Goal: Task Accomplishment & Management: Complete application form

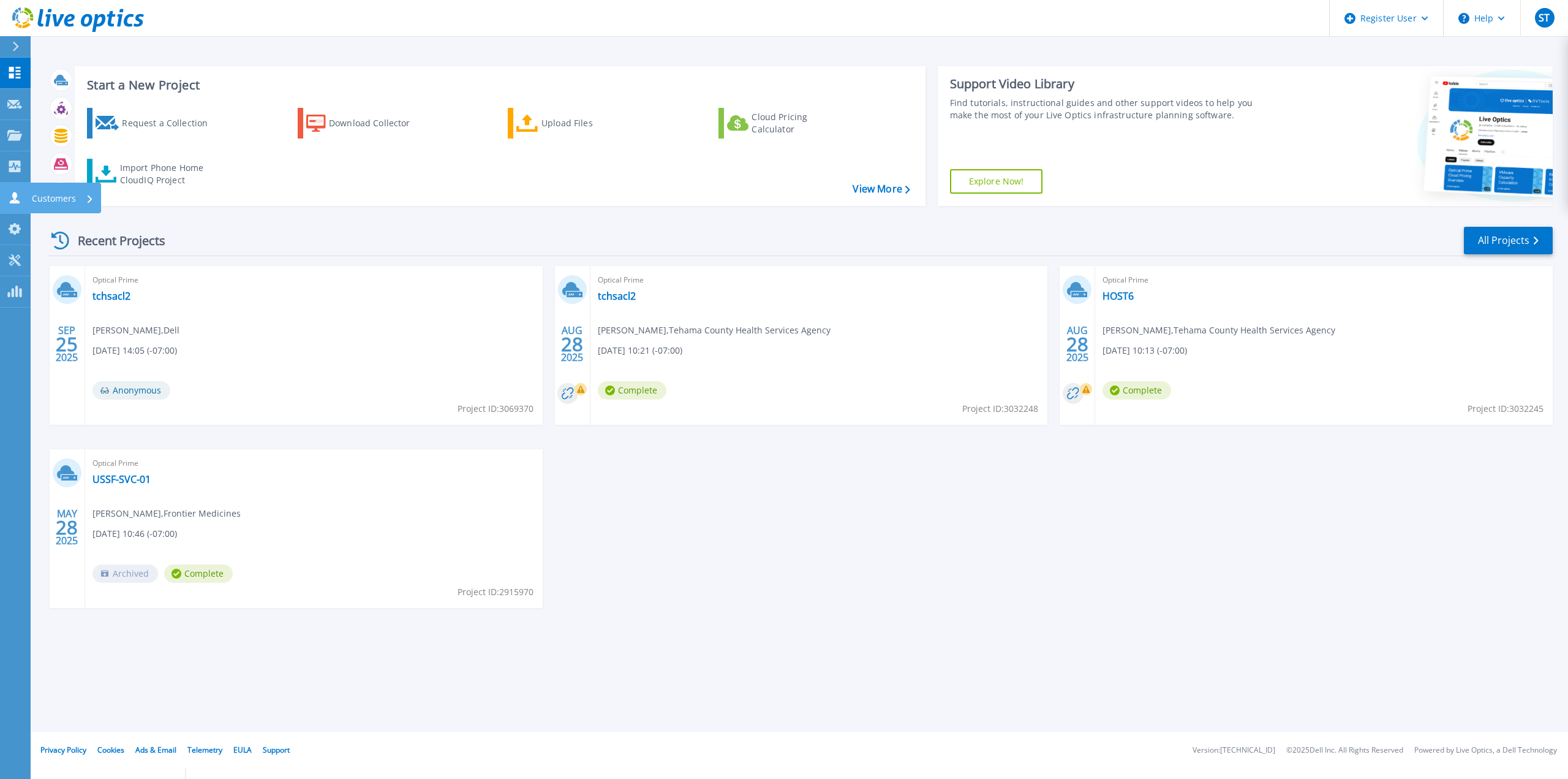
click at [19, 198] on icon at bounding box center [14, 198] width 15 height 12
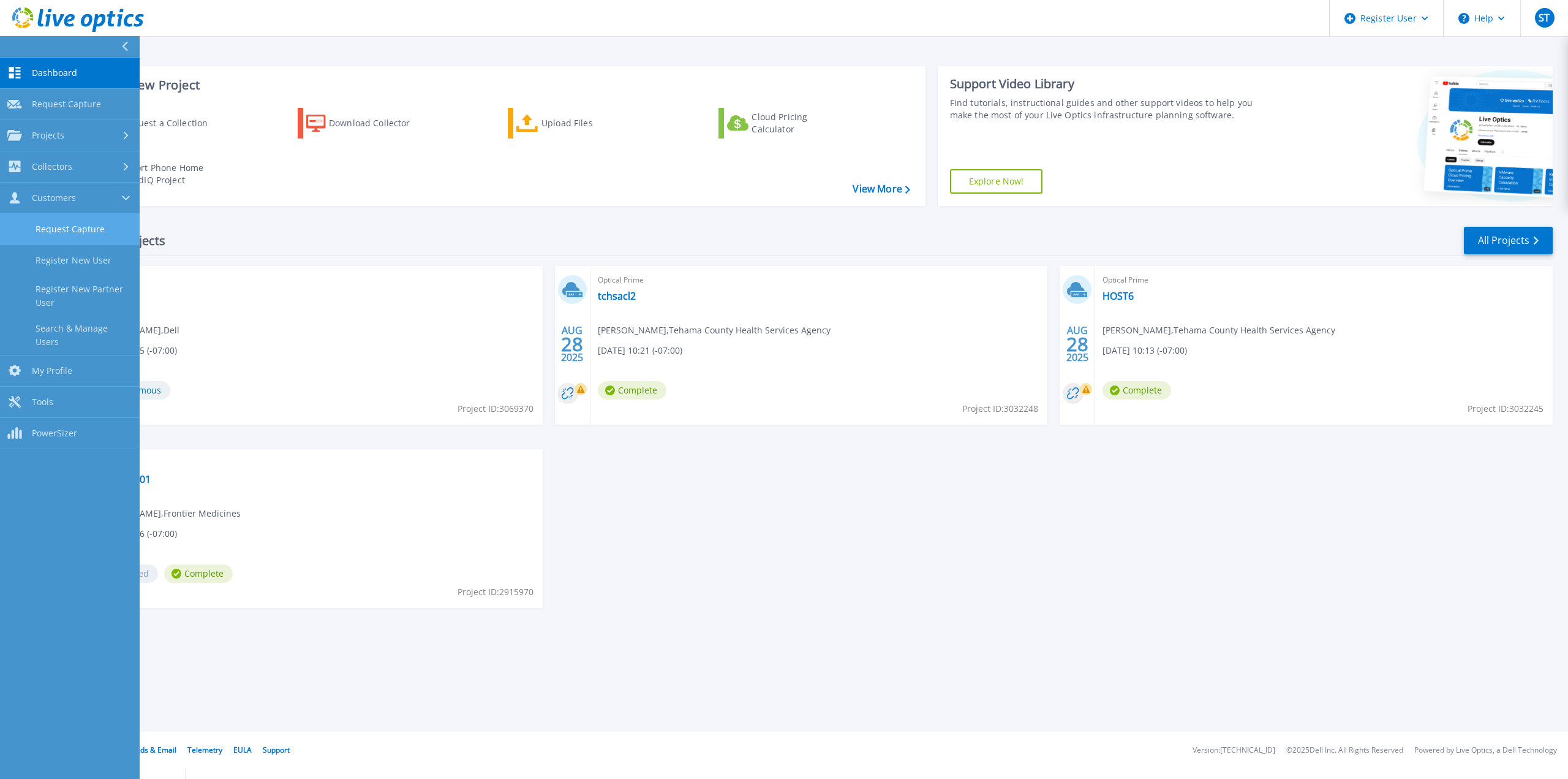
click at [40, 224] on link "Request Capture" at bounding box center [69, 229] width 139 height 32
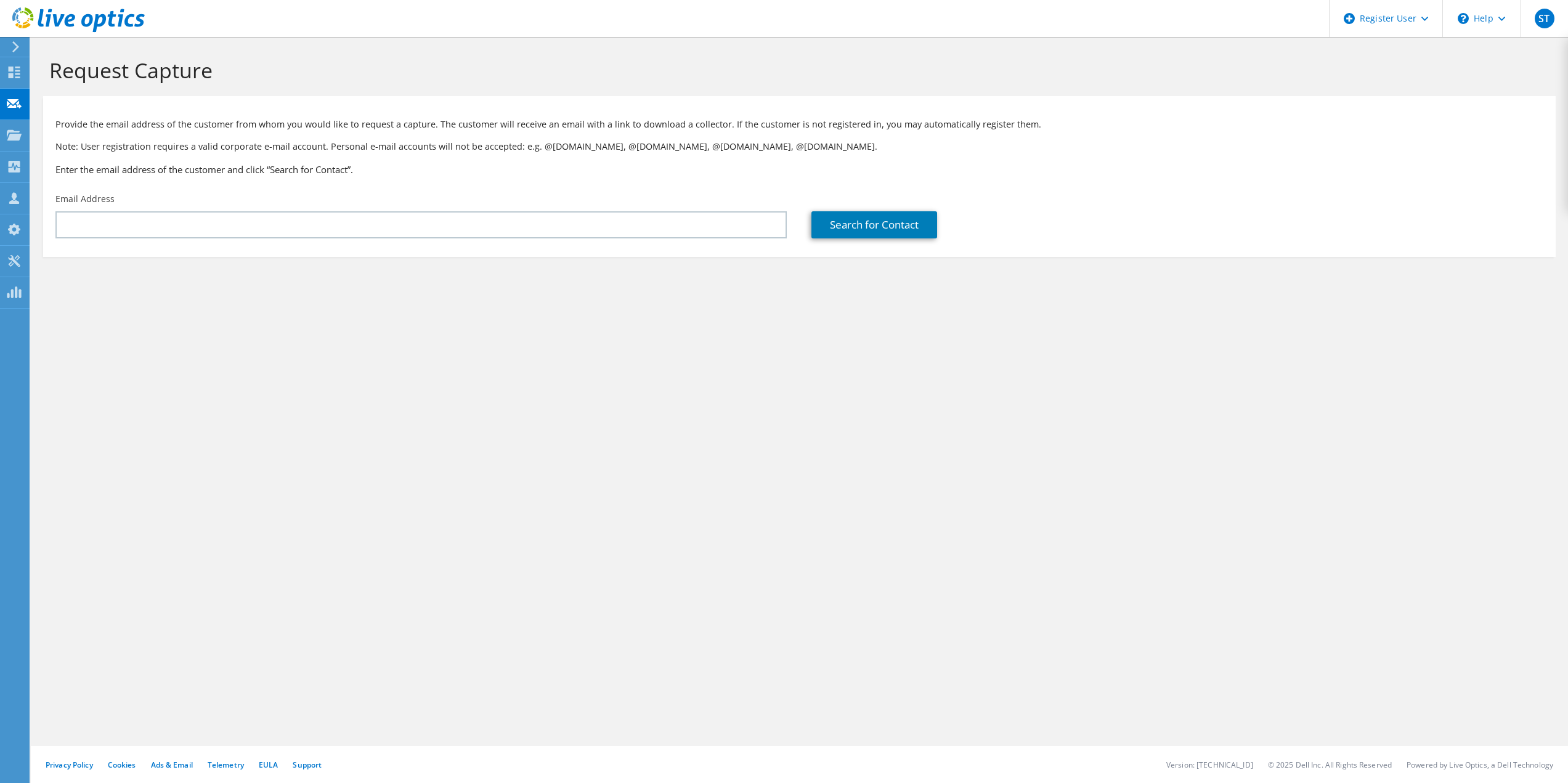
click at [11, 48] on icon at bounding box center [15, 47] width 9 height 11
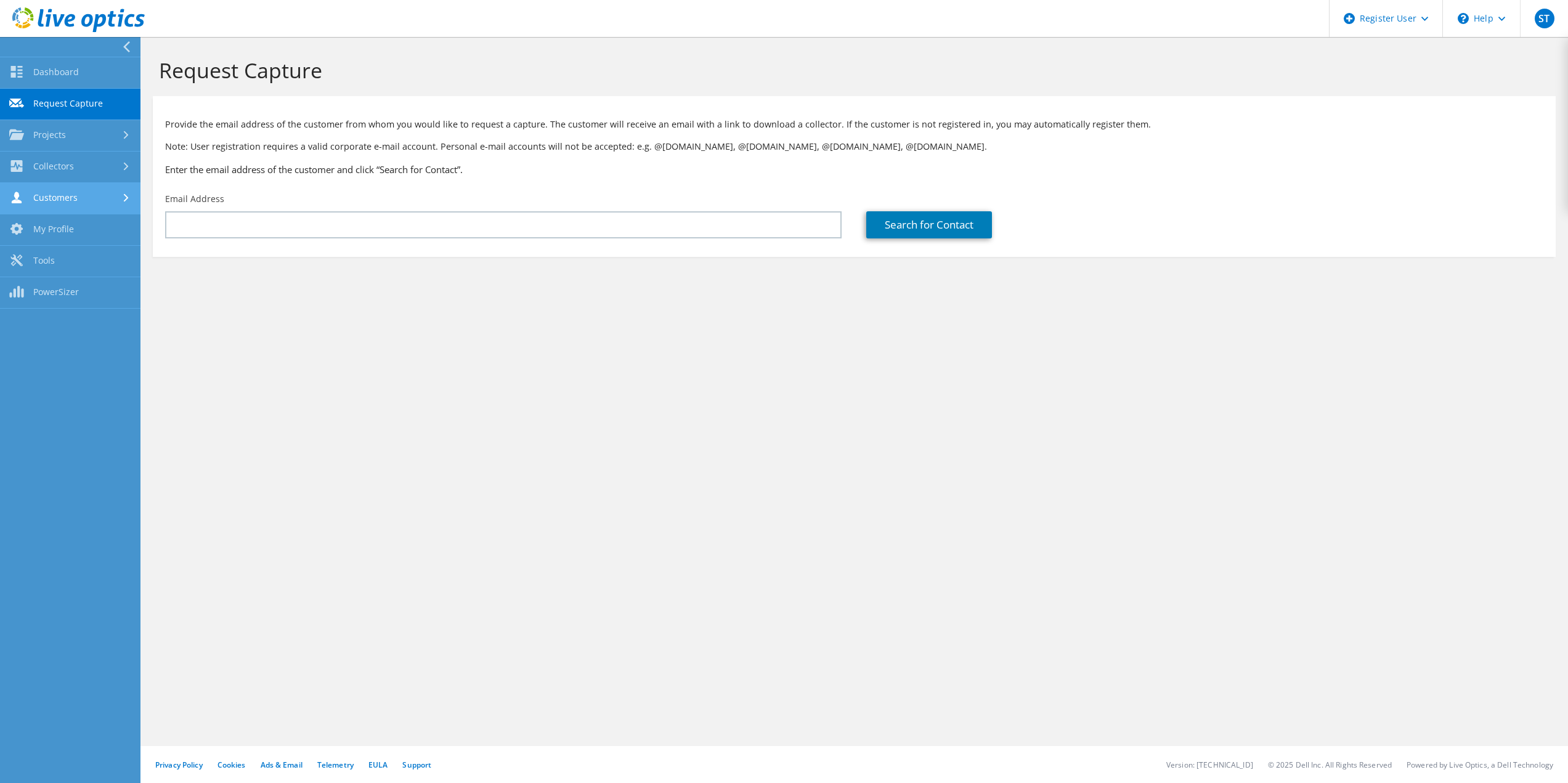
click at [63, 200] on link "Customers" at bounding box center [70, 199] width 140 height 32
click at [72, 326] on link "Search & Manage Users" at bounding box center [70, 337] width 140 height 40
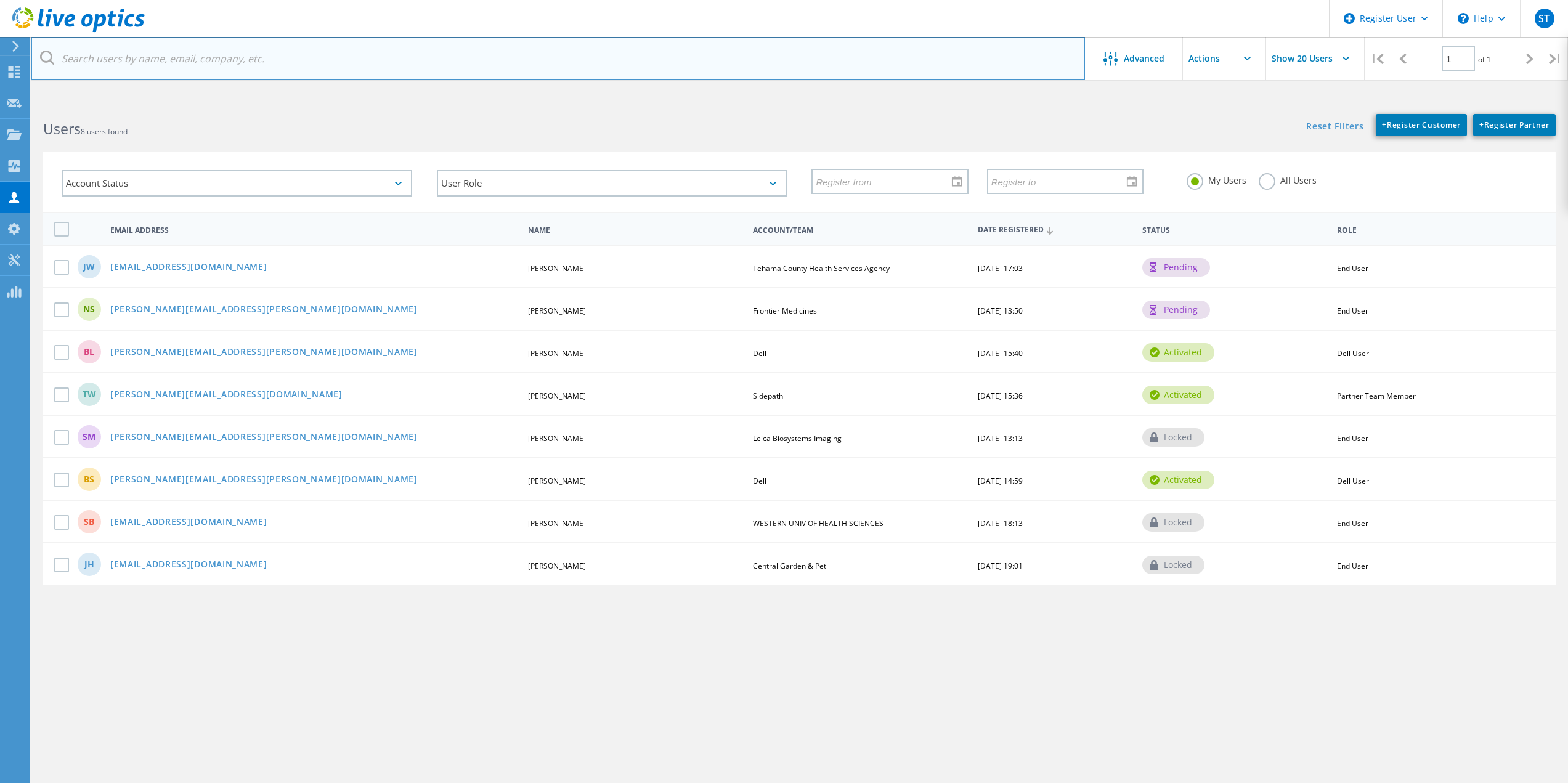
paste input "[EMAIL_ADDRESS][DOMAIN_NAME]"
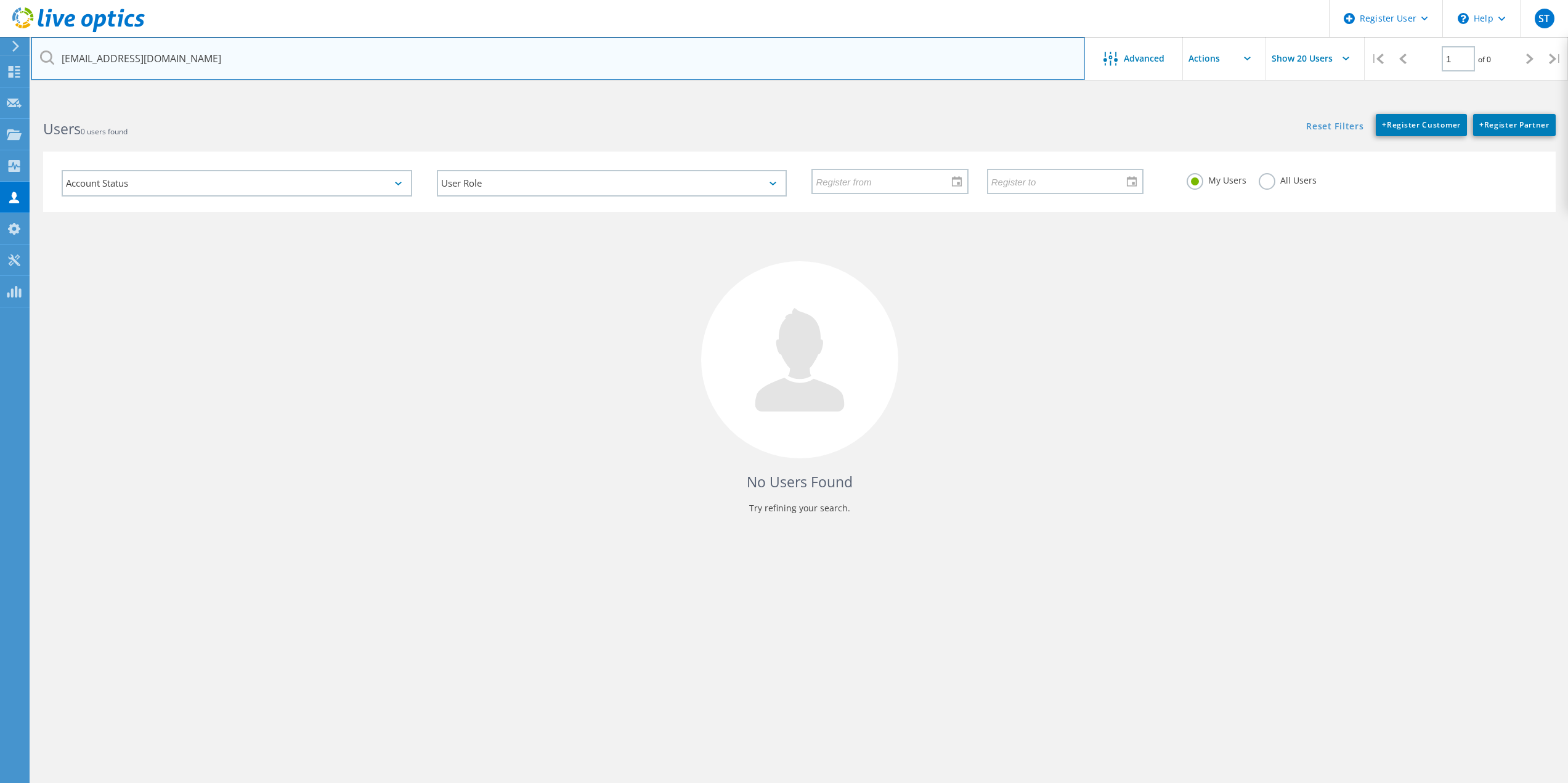
type input "[EMAIL_ADDRESS][DOMAIN_NAME]"
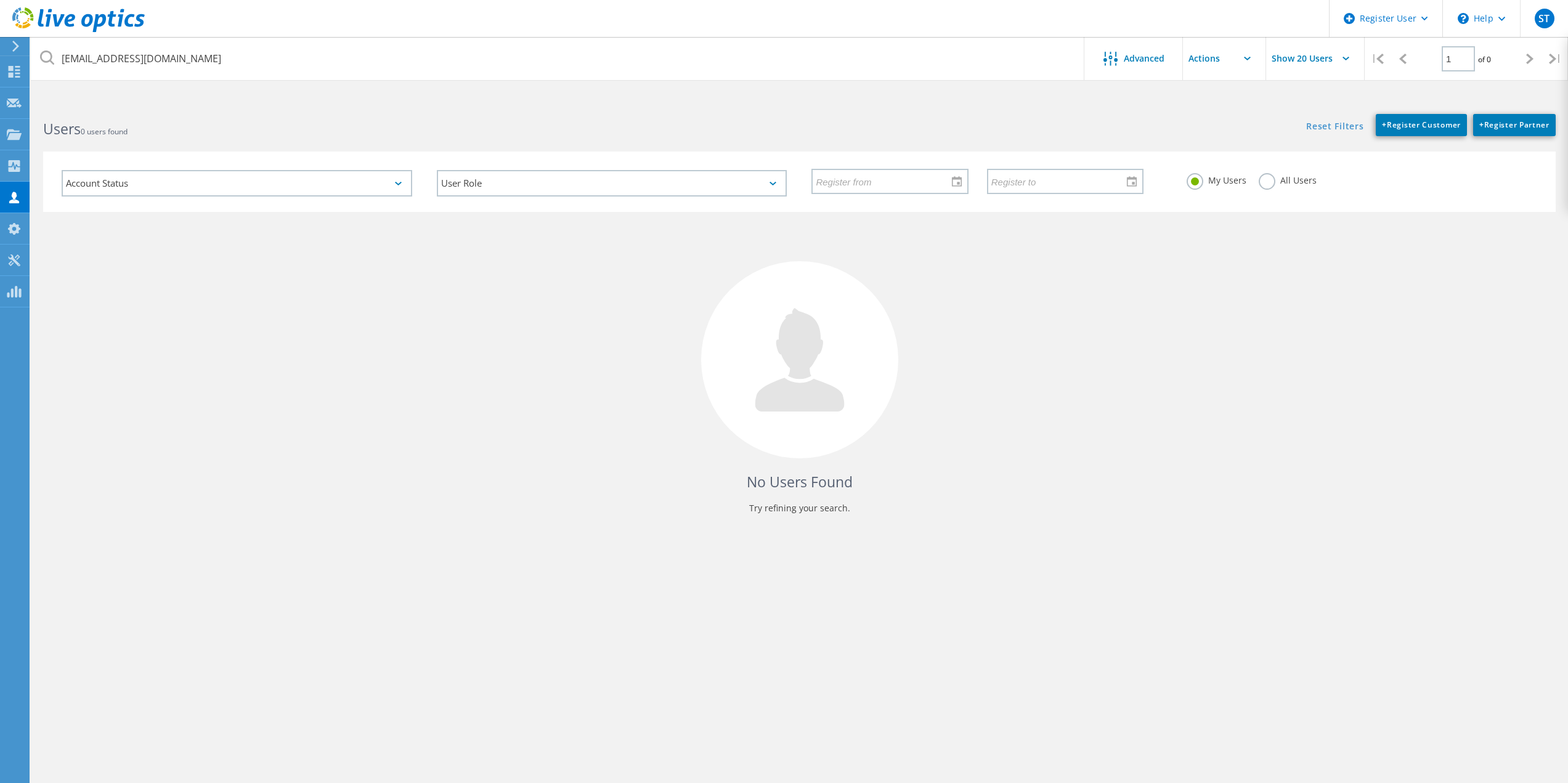
click at [1266, 178] on label "All Users" at bounding box center [1288, 179] width 58 height 12
click at [0, 0] on input "All Users" at bounding box center [0, 0] width 0 height 0
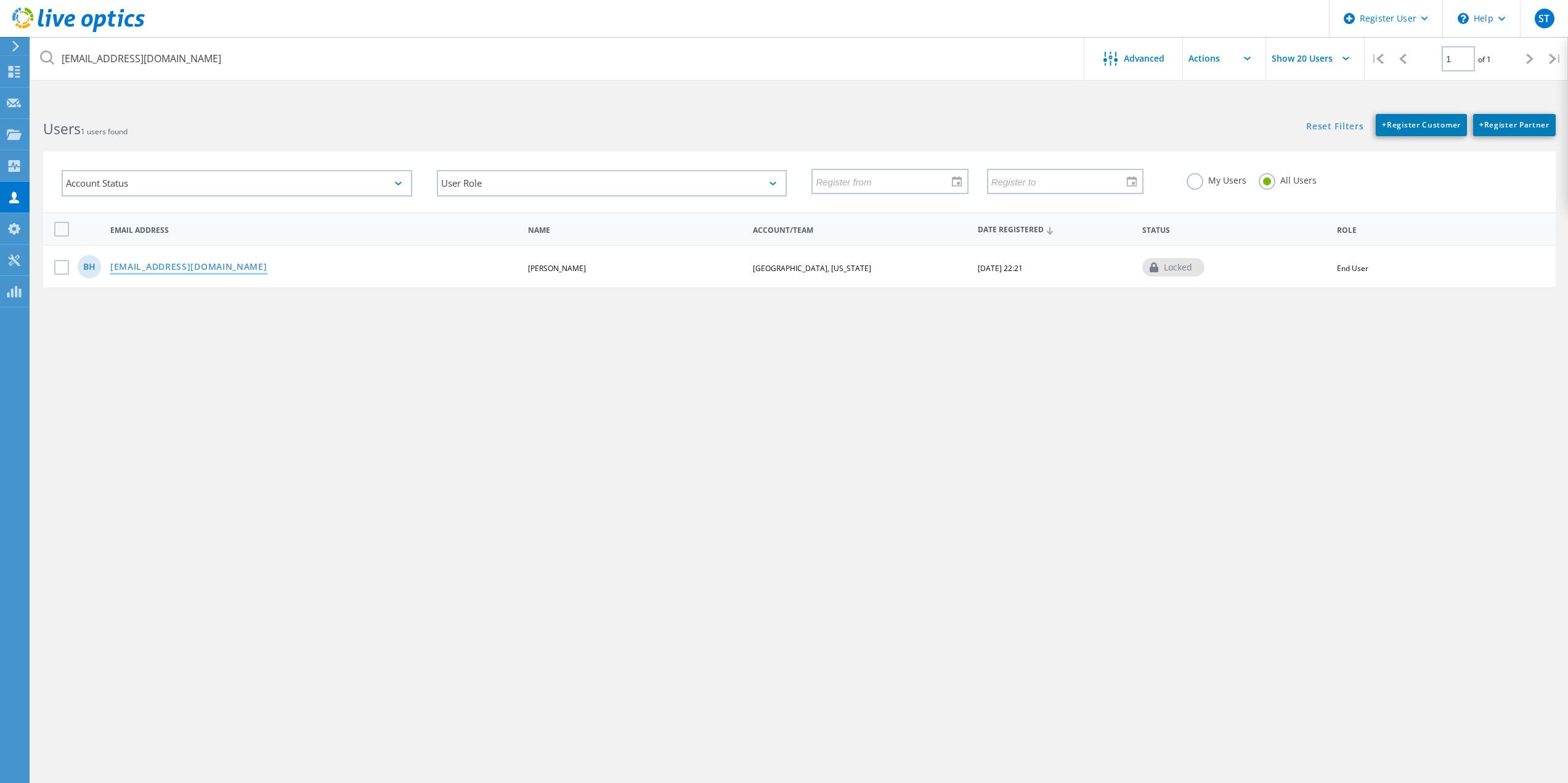
click at [179, 268] on link "bhansen@yubacity.net" at bounding box center [189, 267] width 157 height 11
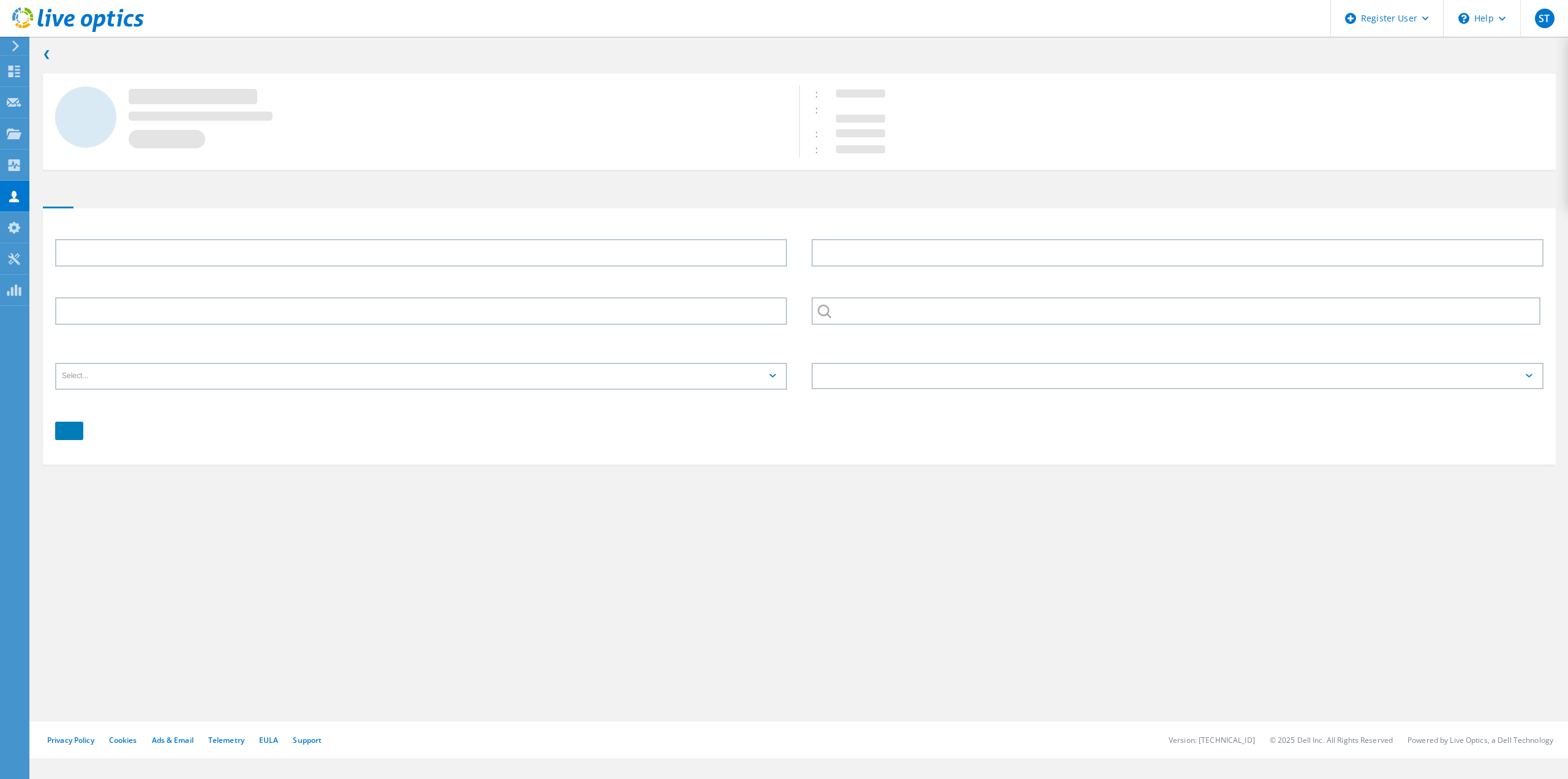
type input "[PERSON_NAME]"
type input "YUBA CITY, CALIFORNIA"
type input "English"
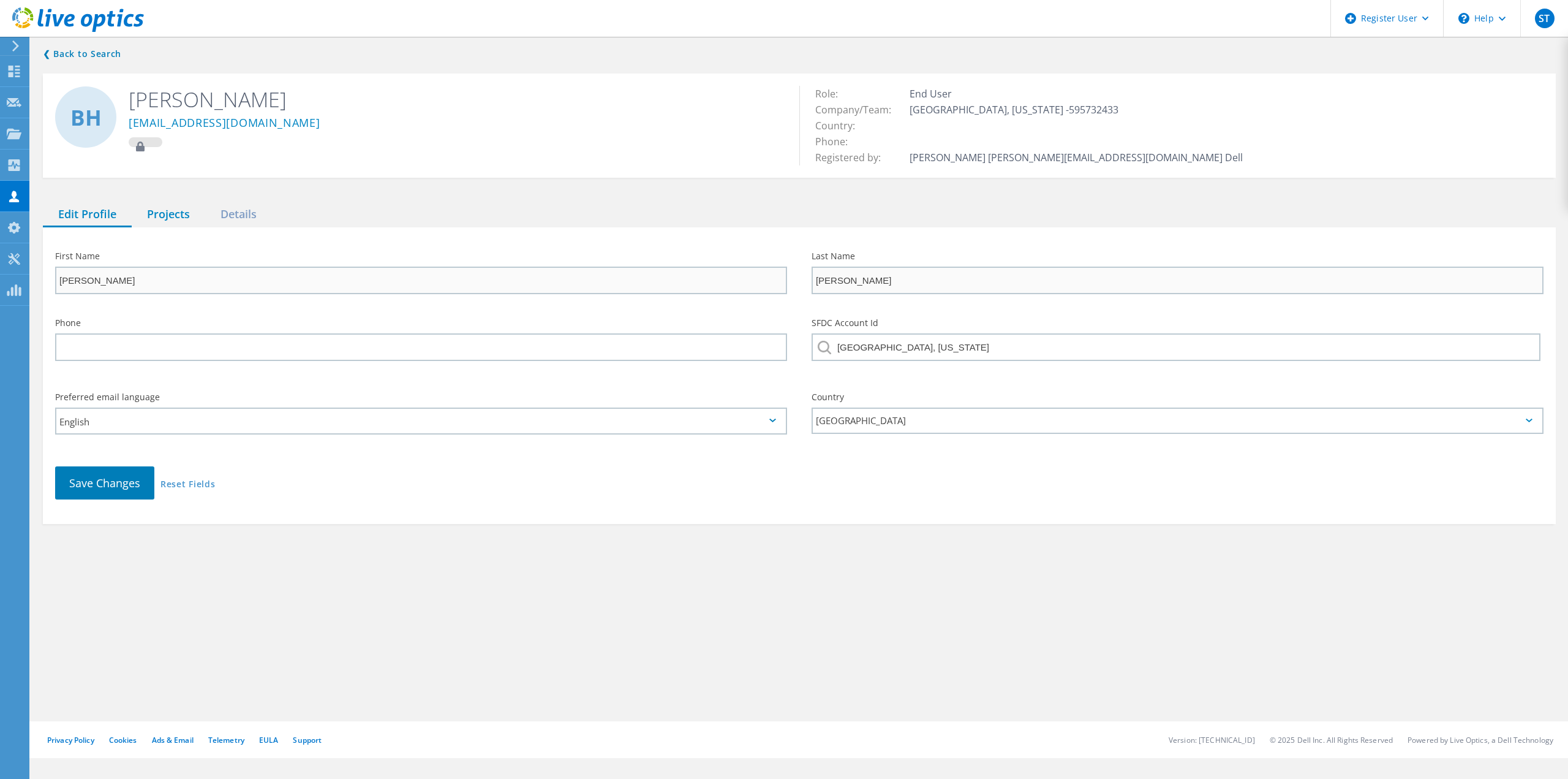
click at [184, 219] on div "Projects" at bounding box center [168, 215] width 73 height 25
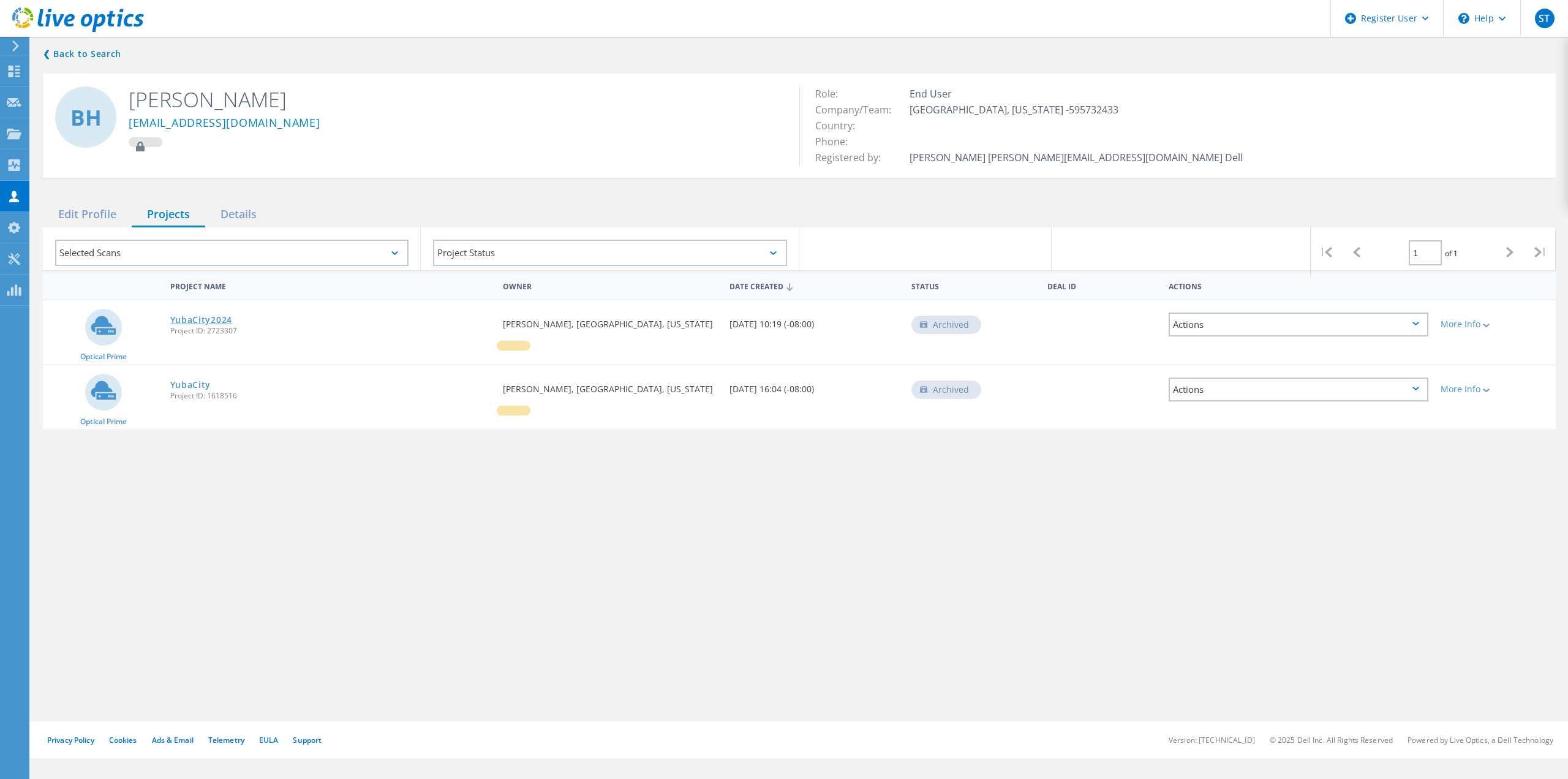
click at [208, 321] on link "YubaCity2024" at bounding box center [201, 319] width 62 height 9
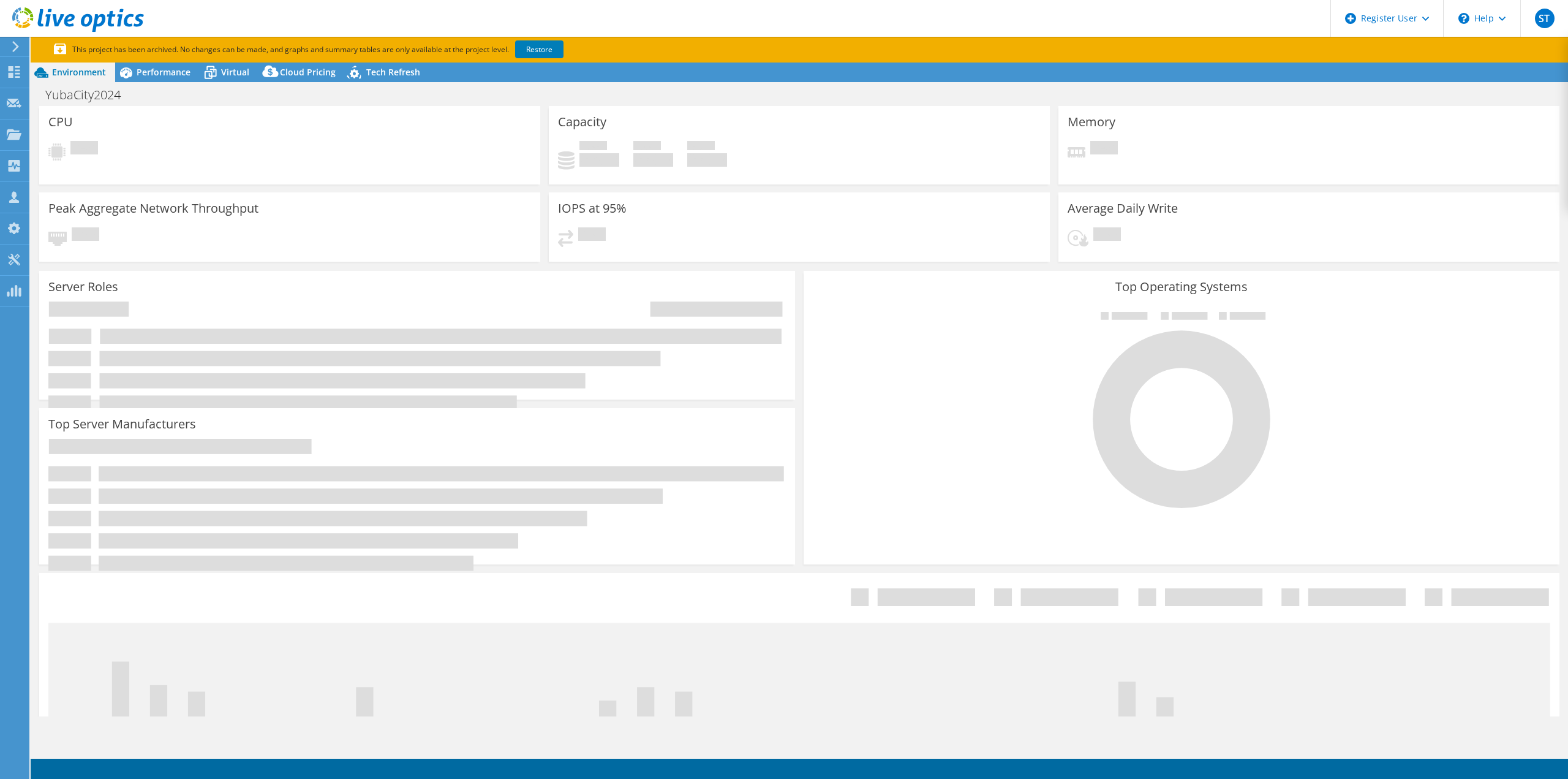
select select "USD"
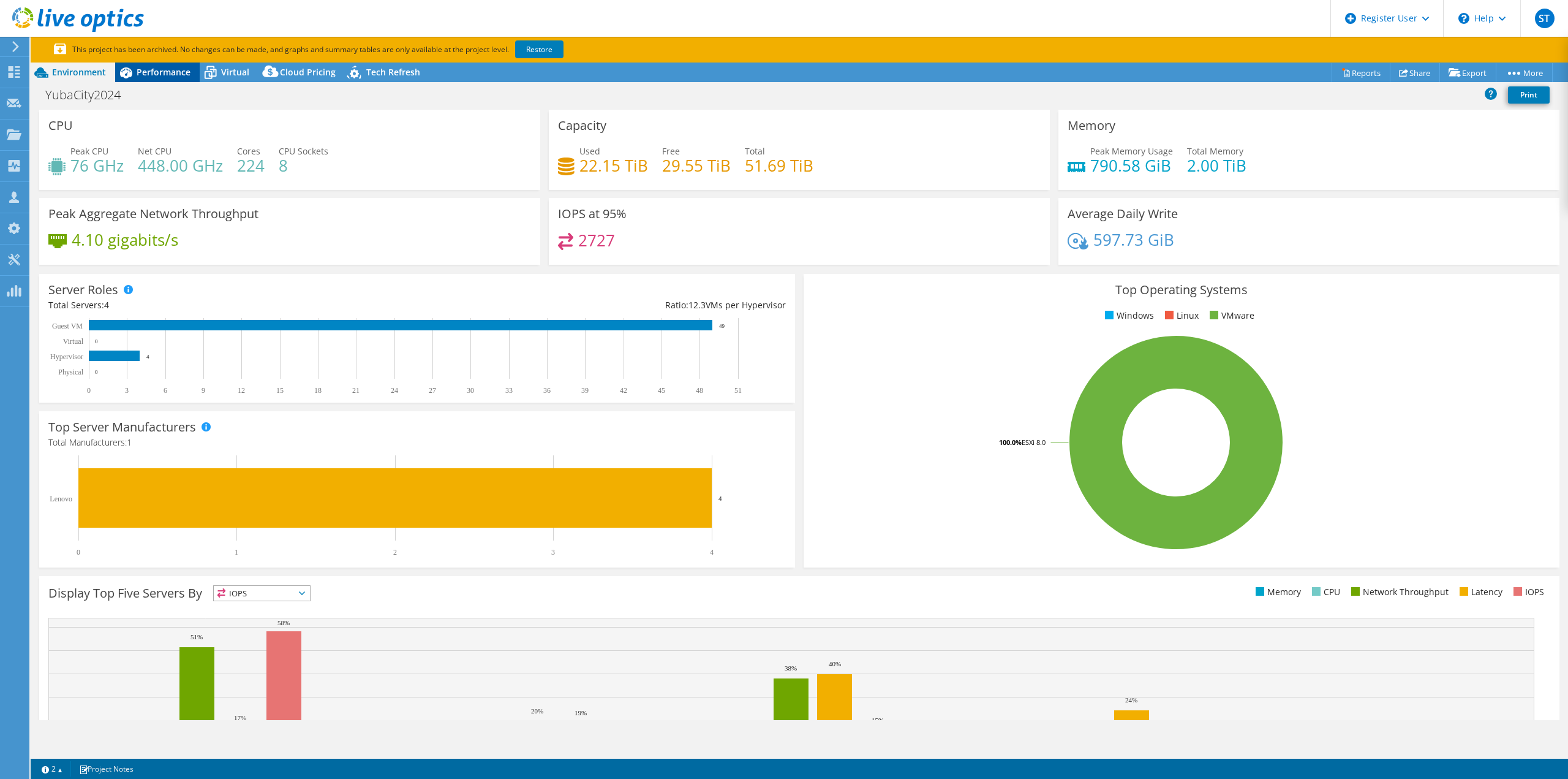
click at [173, 76] on span "Performance" at bounding box center [163, 72] width 54 height 12
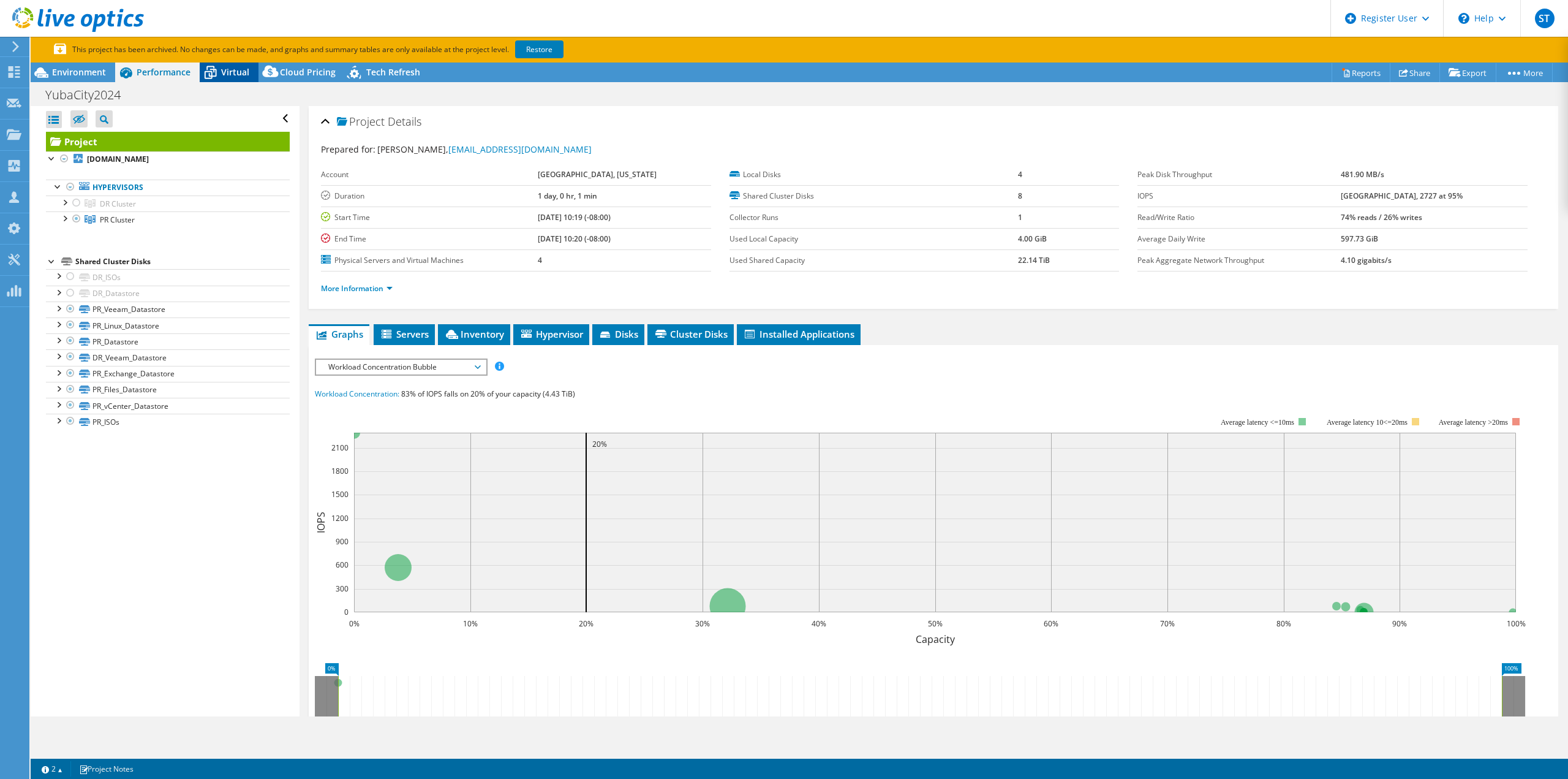
click at [225, 69] on span "Virtual" at bounding box center [235, 72] width 29 height 12
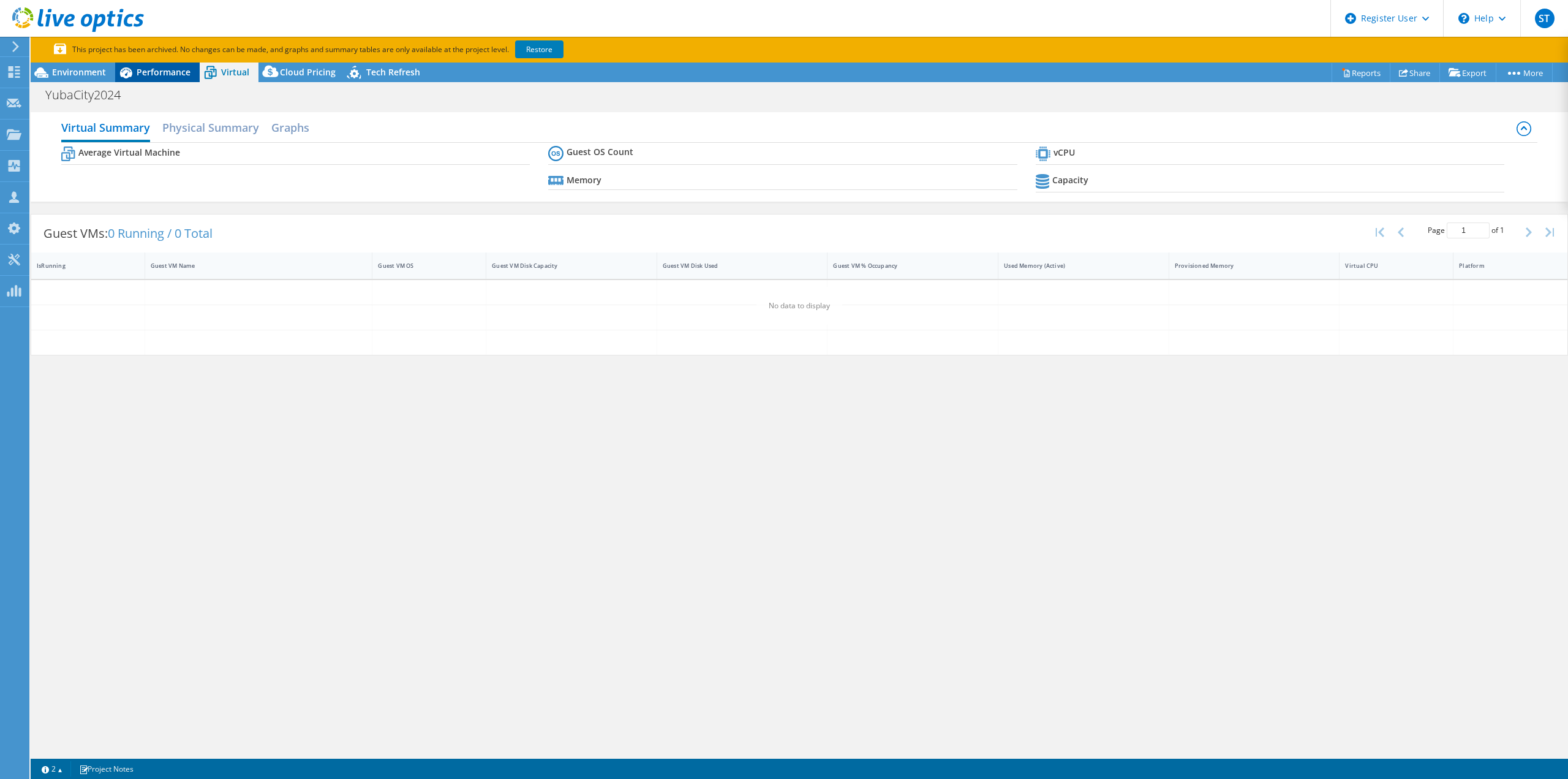
click at [148, 76] on span "Performance" at bounding box center [163, 72] width 54 height 12
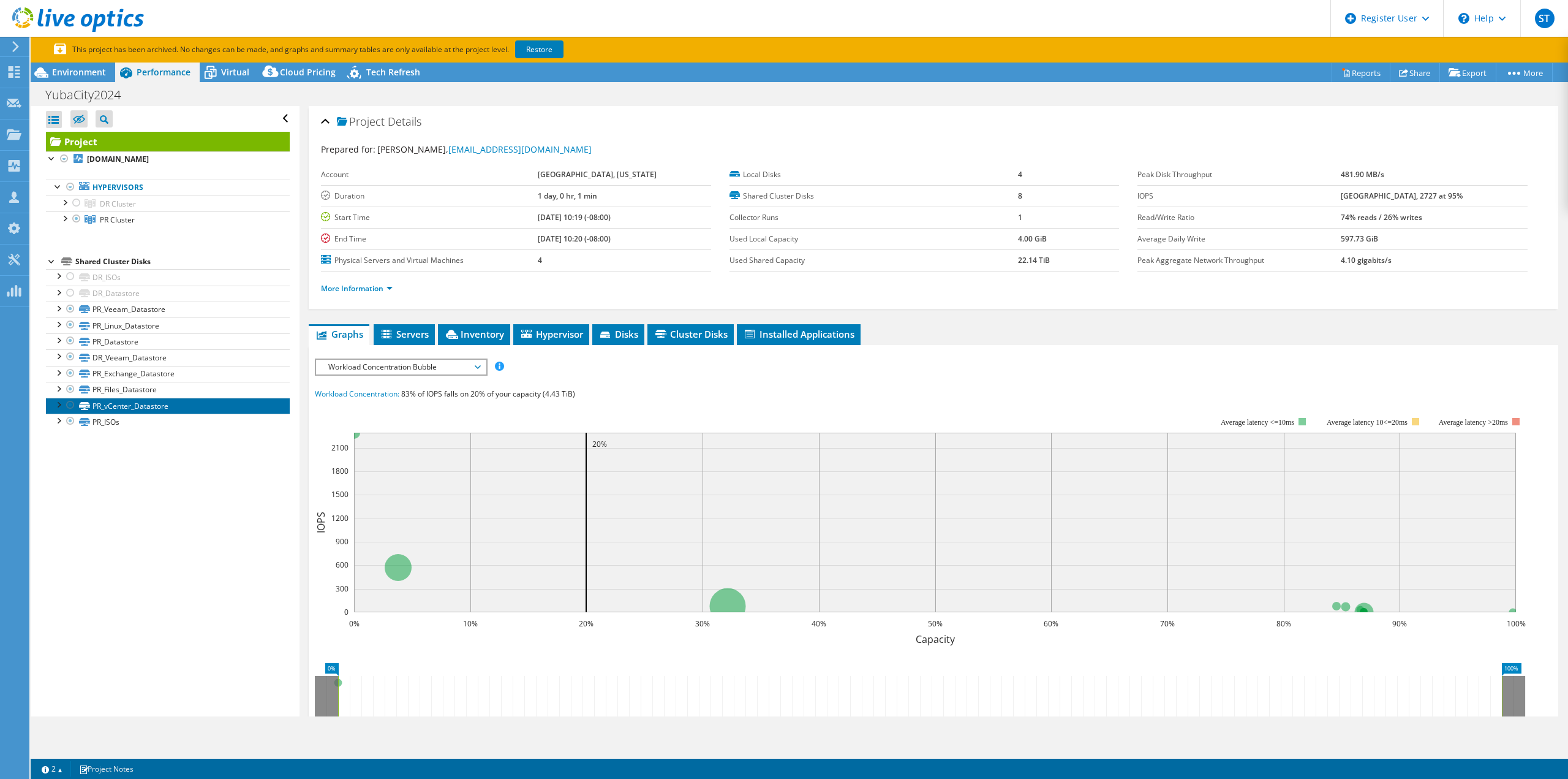
click at [154, 406] on link "PR_vCenter_Datastore" at bounding box center [167, 405] width 244 height 16
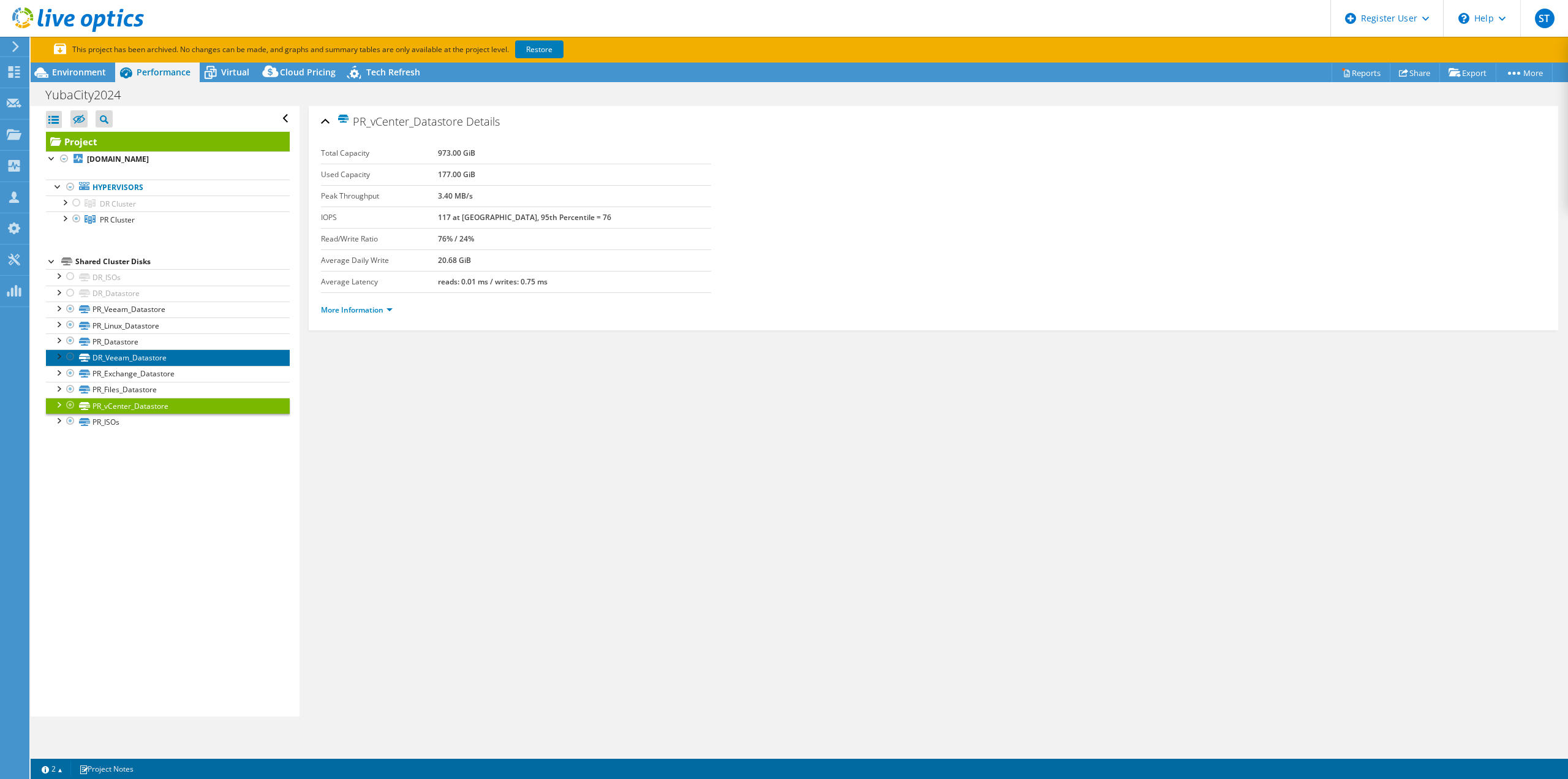
click at [155, 357] on link "DR_Veeam_Datastore" at bounding box center [167, 357] width 244 height 16
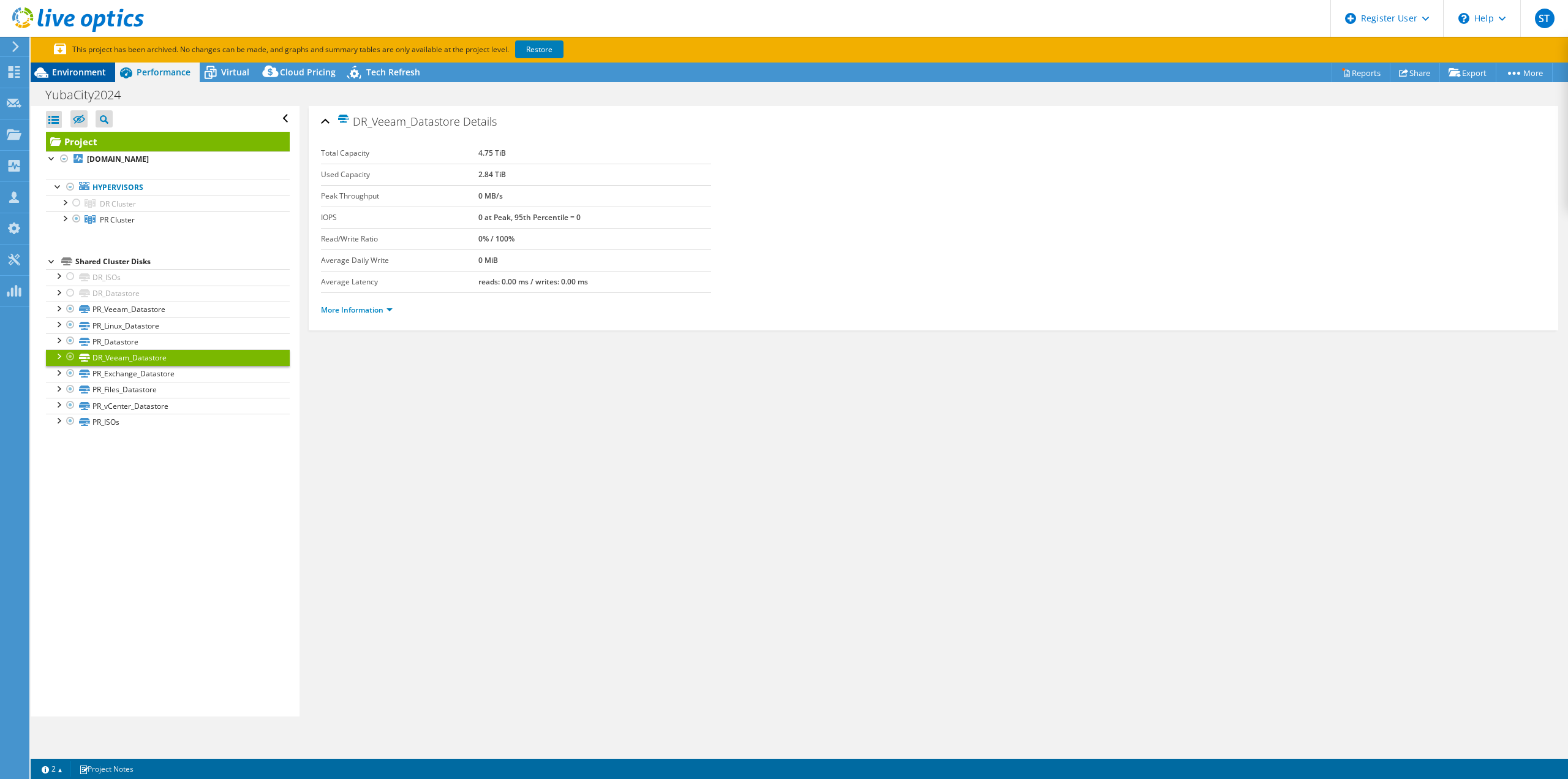
click at [90, 70] on span "Environment" at bounding box center [79, 72] width 54 height 12
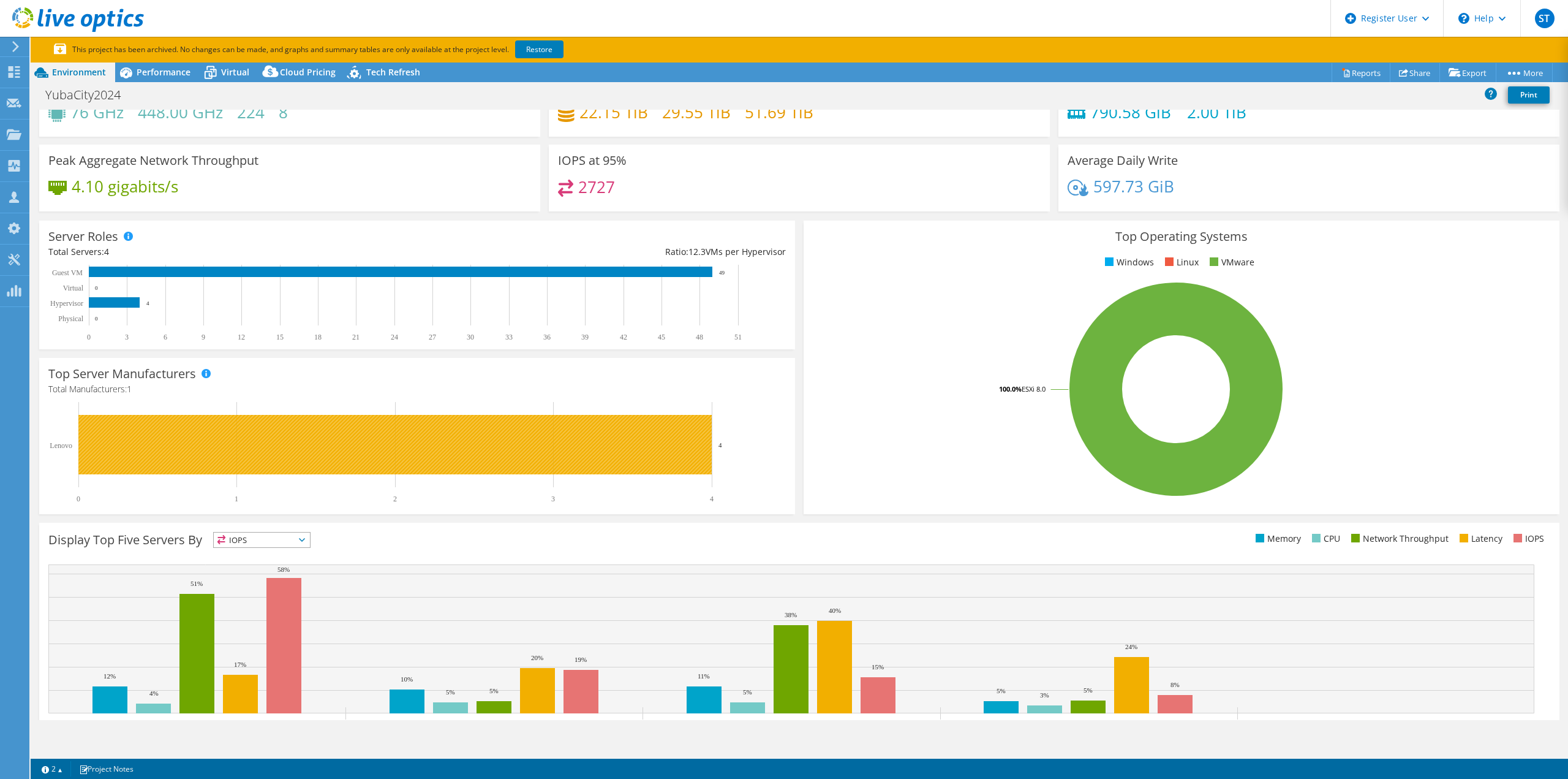
scroll to position [104, 0]
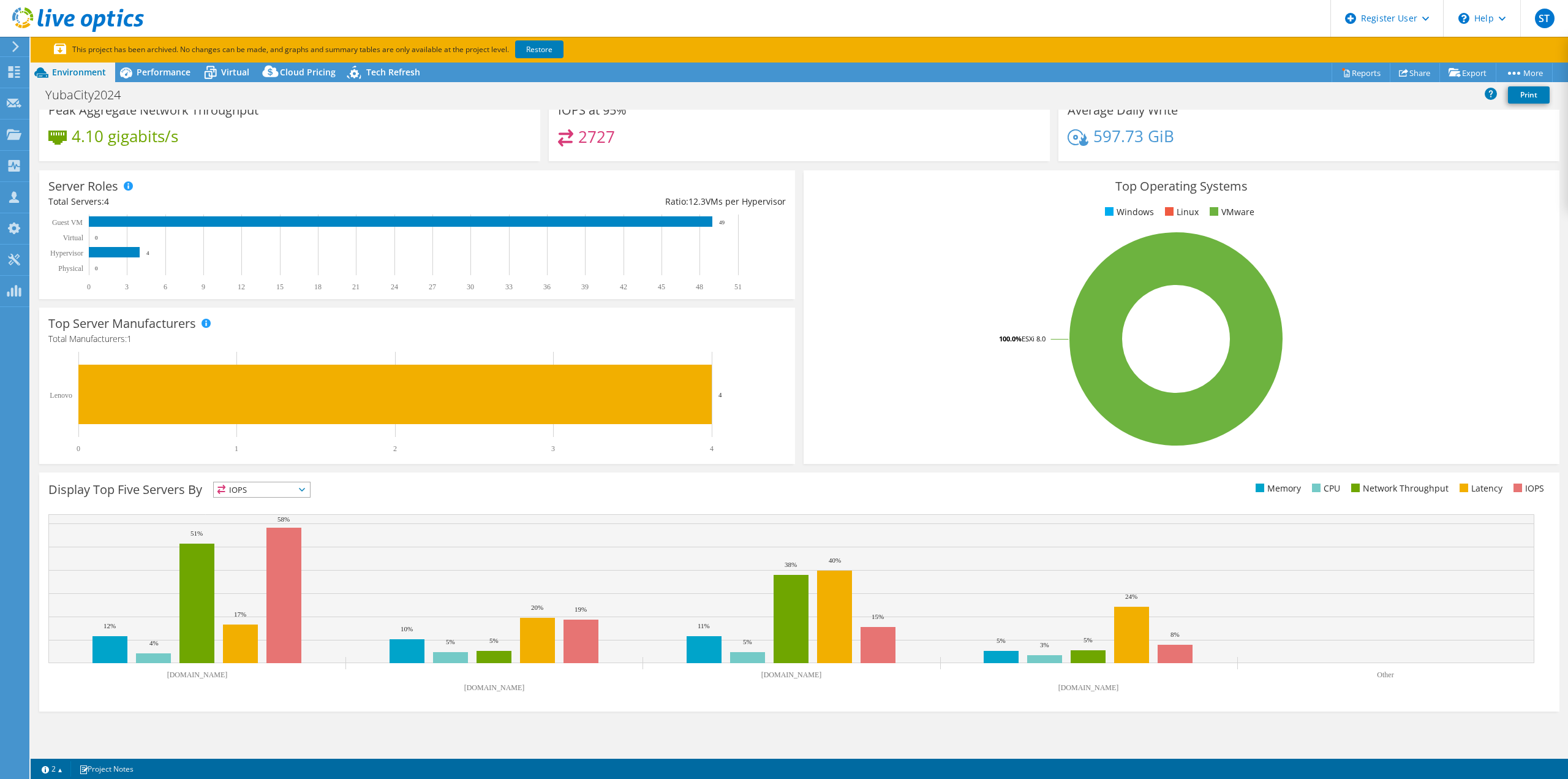
click at [314, 496] on div "Display Top Five Servers By IOPS IOPS" at bounding box center [424, 491] width 751 height 20
click at [305, 489] on icon at bounding box center [302, 490] width 6 height 4
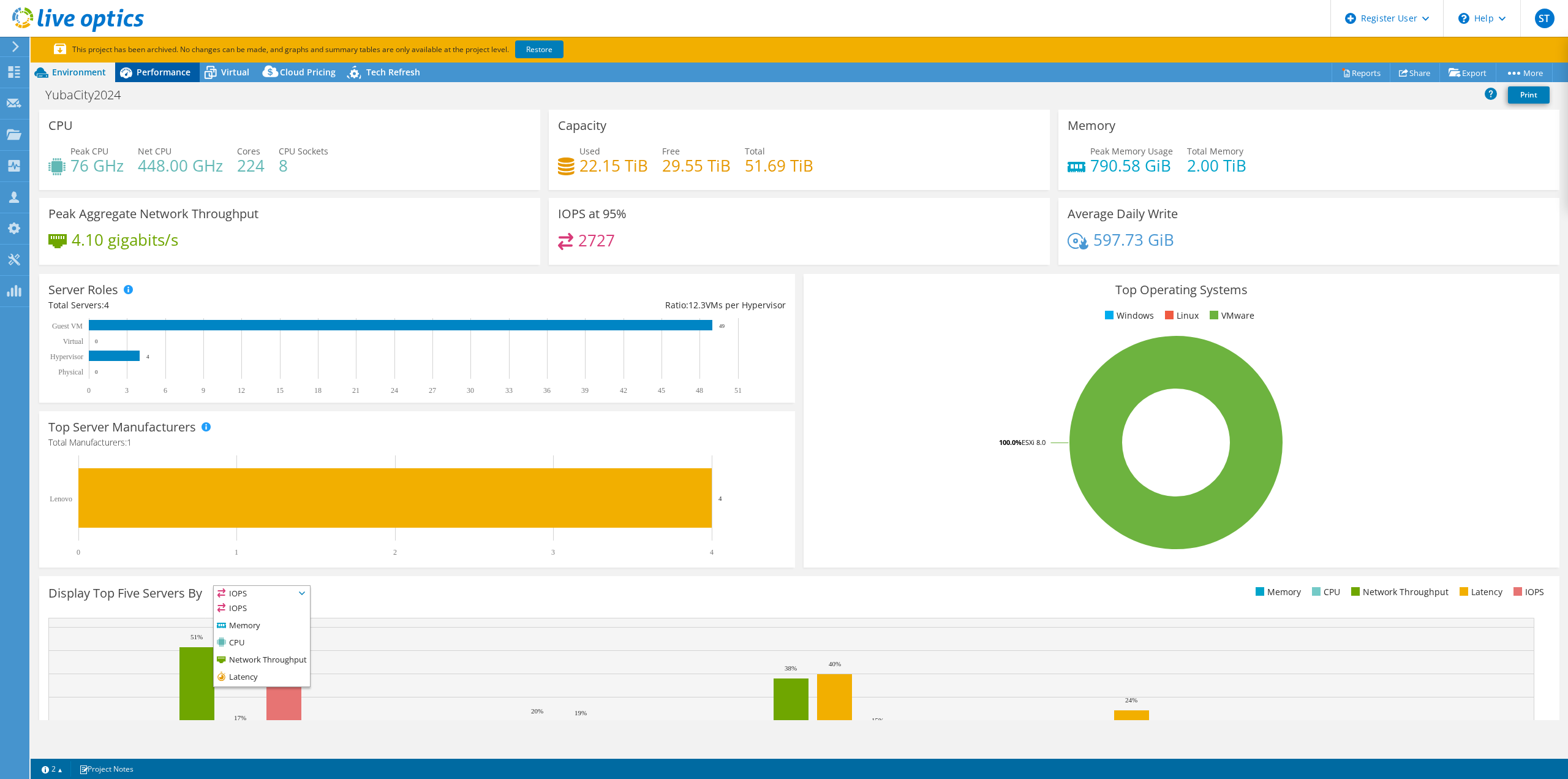
click at [154, 77] on span "Performance" at bounding box center [163, 72] width 54 height 12
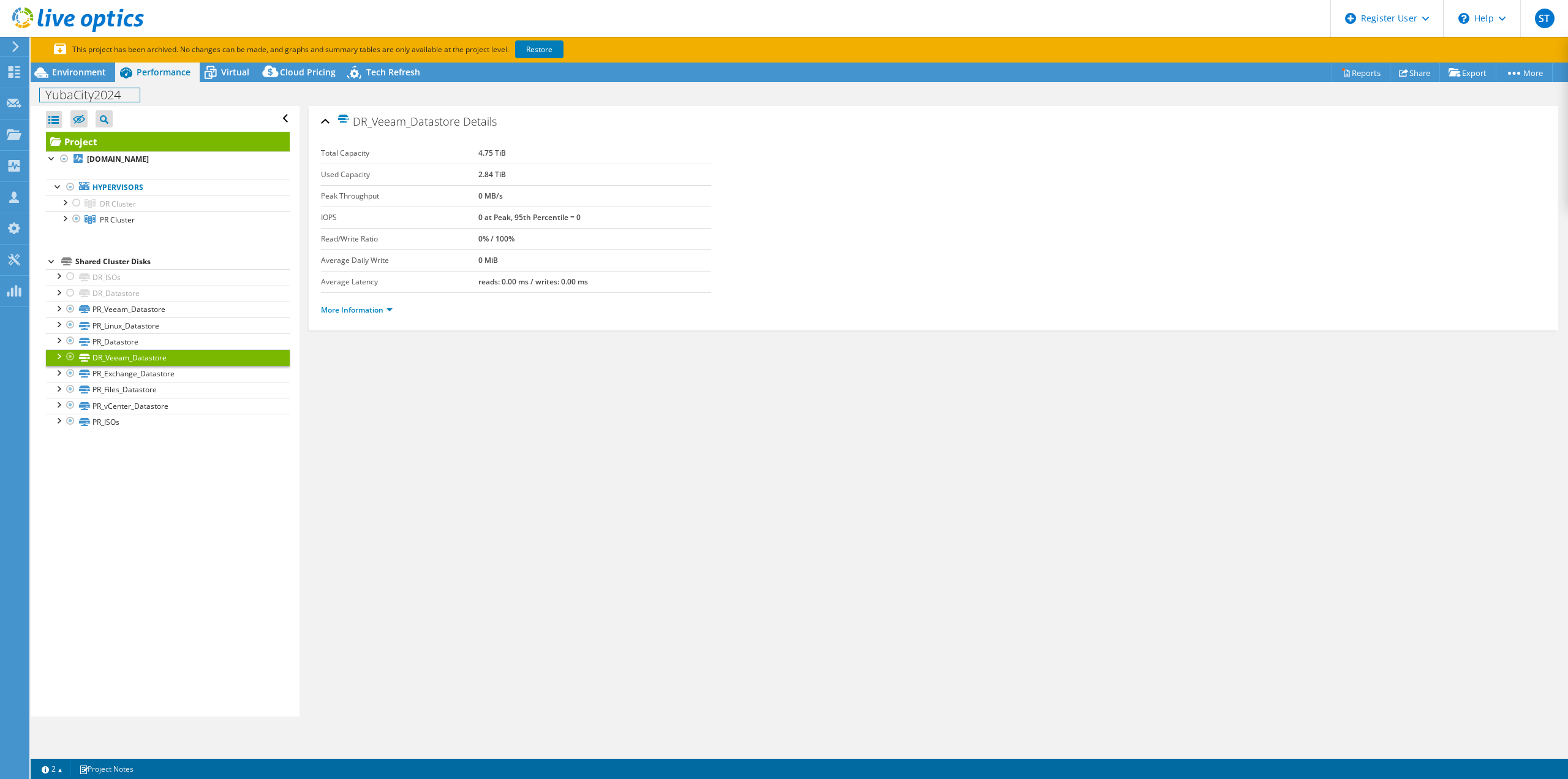
click at [104, 83] on div "YubaCity2024 Print" at bounding box center [799, 94] width 1537 height 23
click at [98, 74] on span "Environment" at bounding box center [79, 72] width 54 height 12
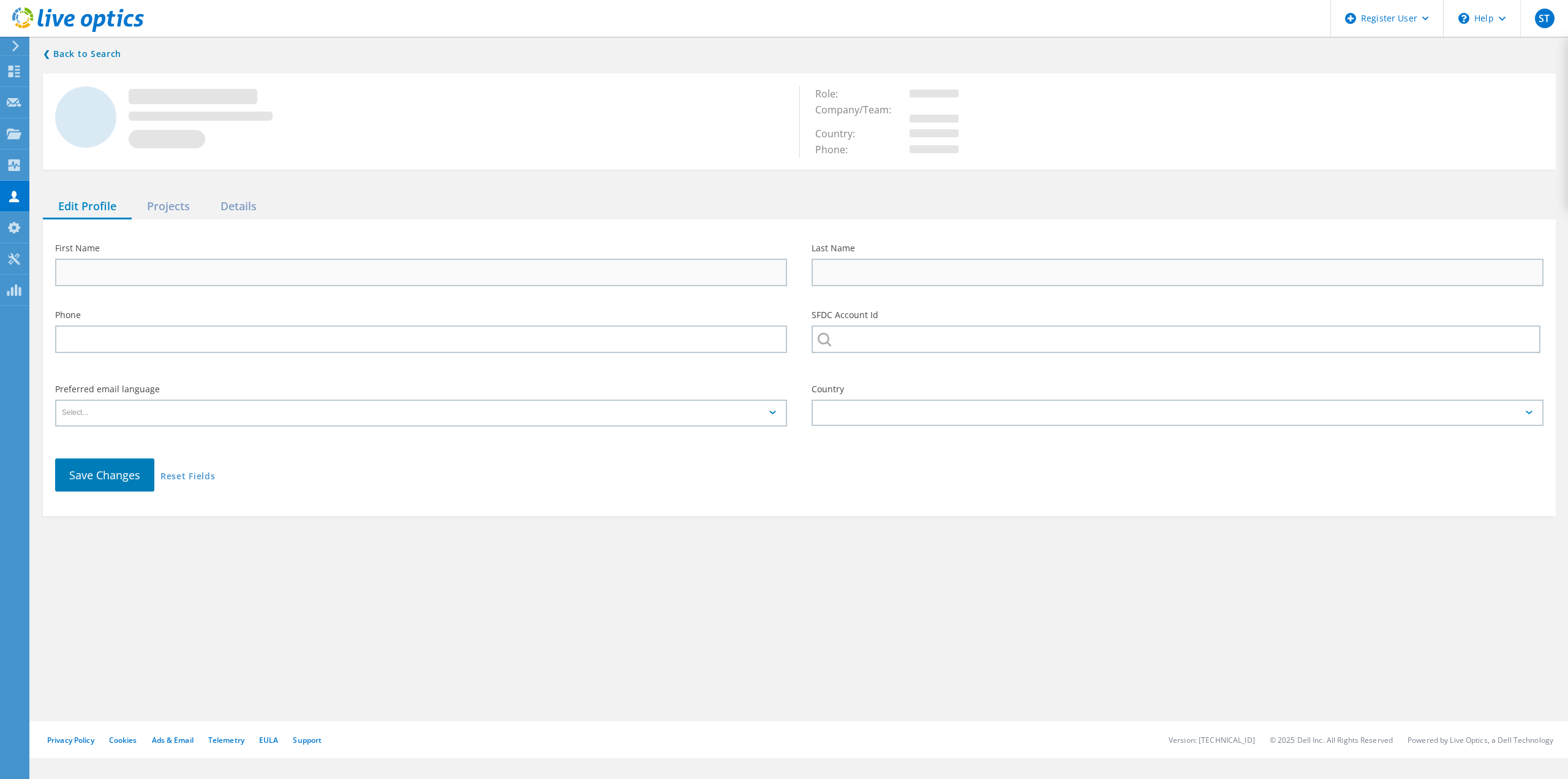
type input "[PERSON_NAME]"
type input "[GEOGRAPHIC_DATA], [US_STATE]"
type input "English"
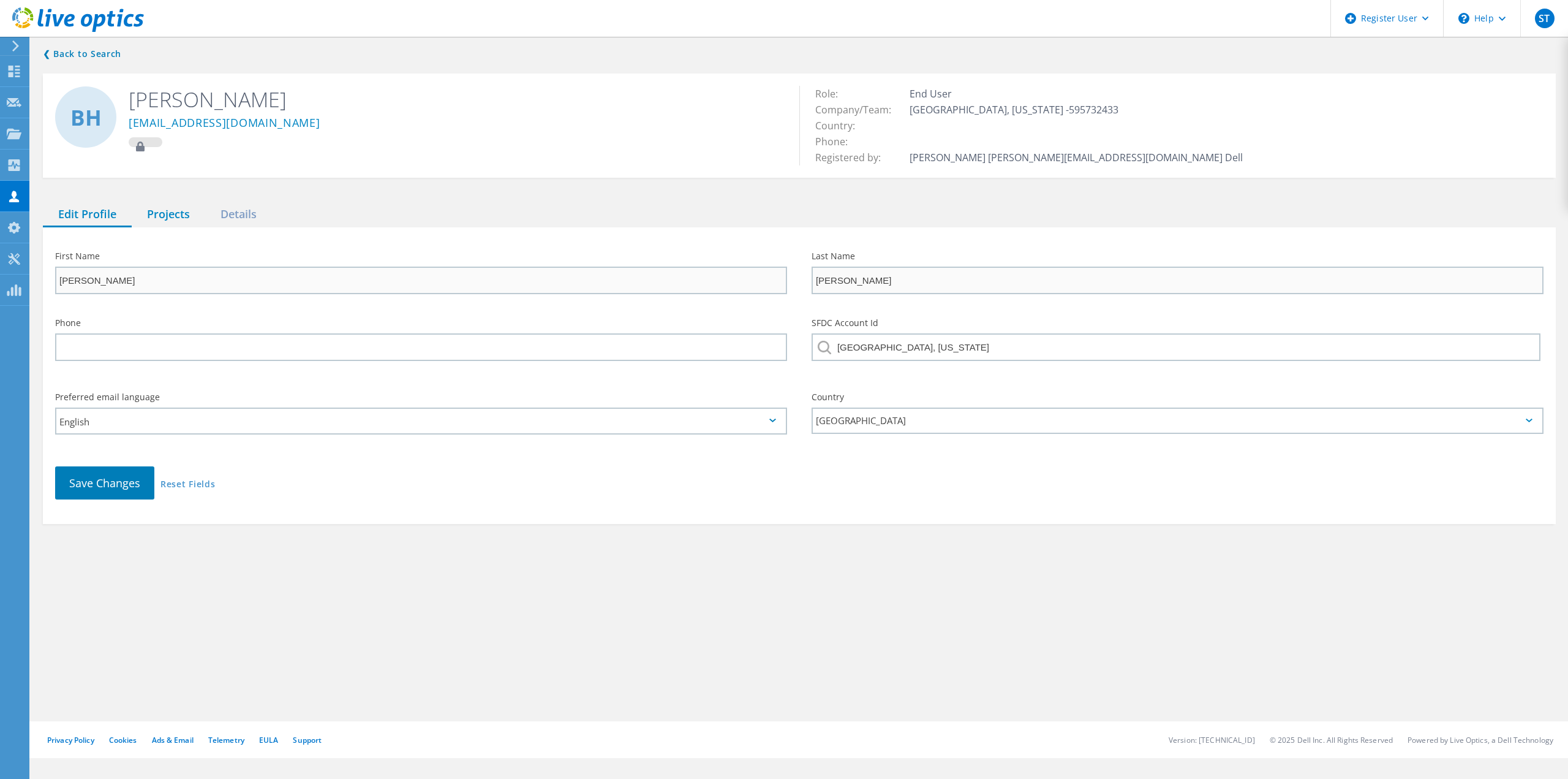
click at [177, 216] on div "Projects" at bounding box center [168, 215] width 73 height 25
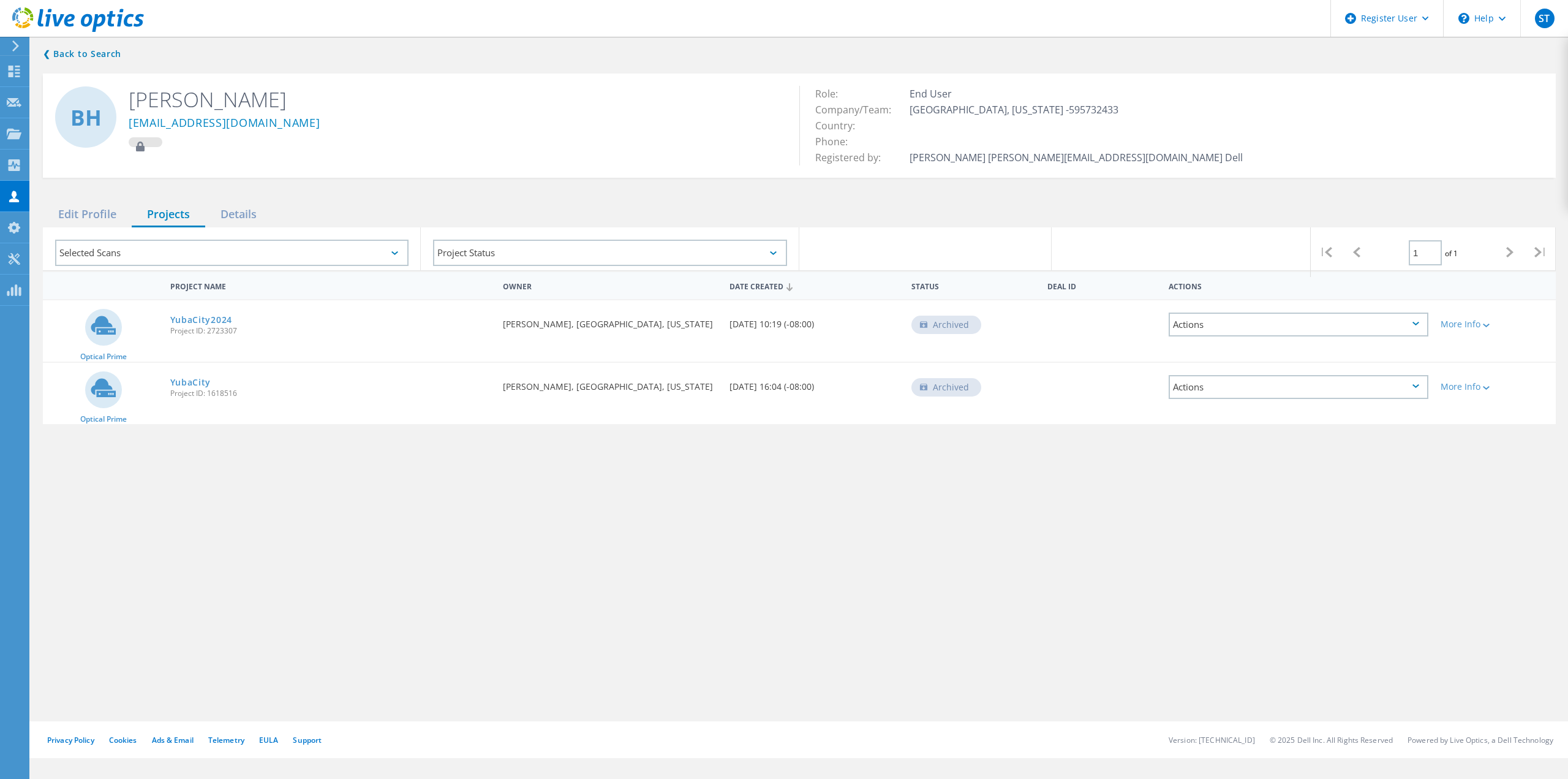
click at [390, 252] on div "Selected Scans" at bounding box center [232, 252] width 354 height 27
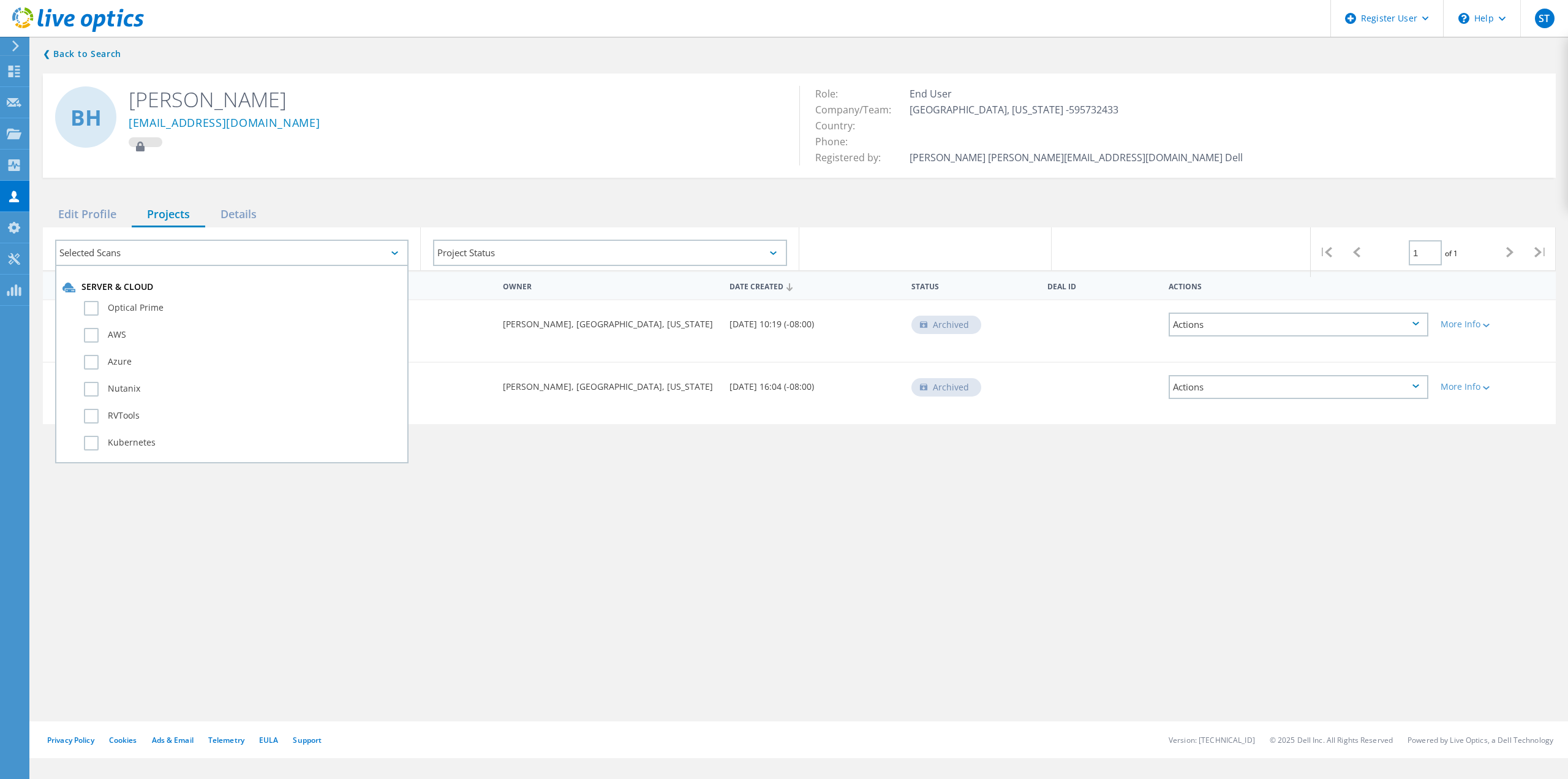
click at [390, 252] on div "Selected Scans" at bounding box center [232, 252] width 354 height 27
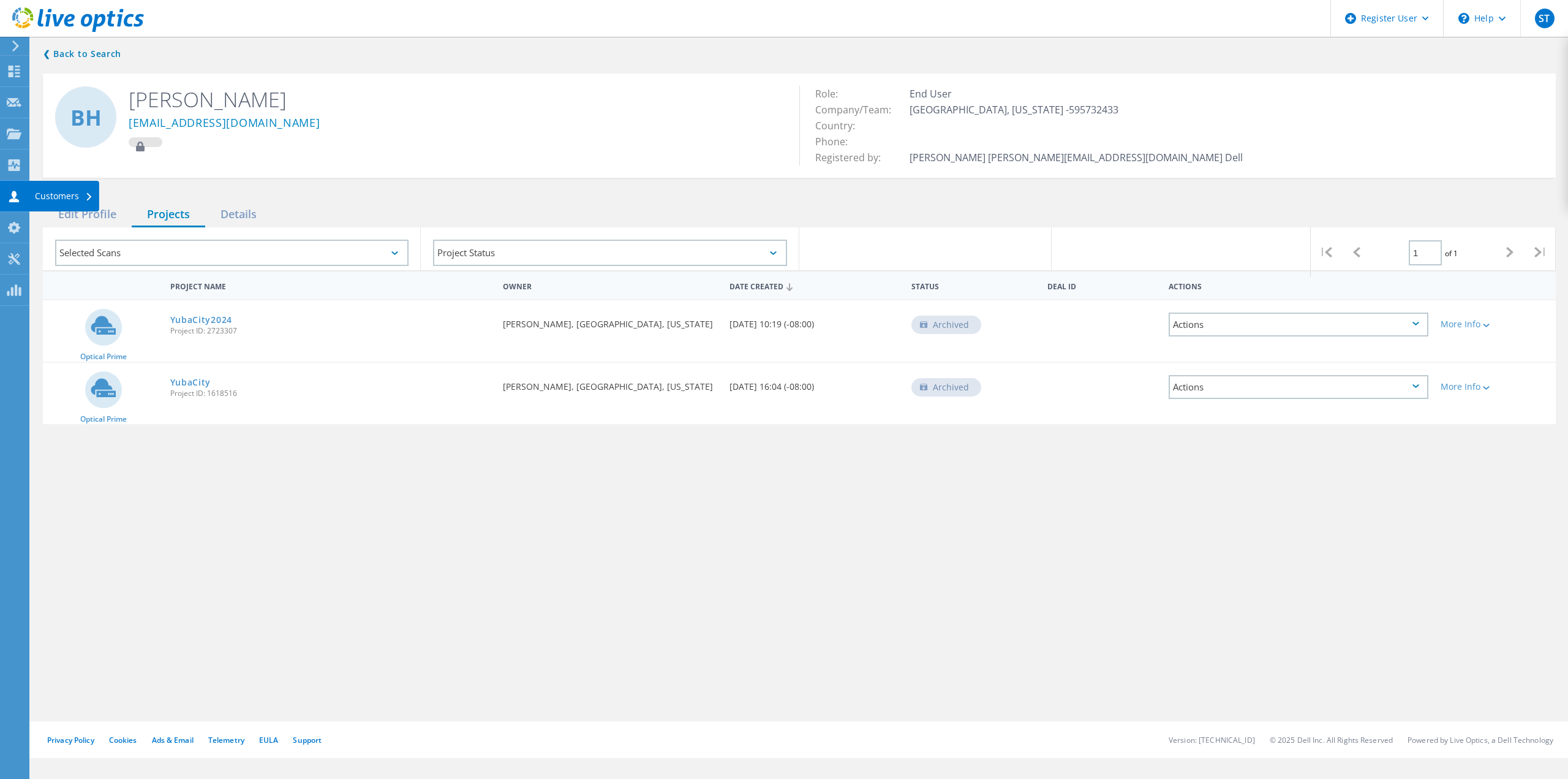
click at [38, 195] on div "Customers" at bounding box center [63, 196] width 58 height 9
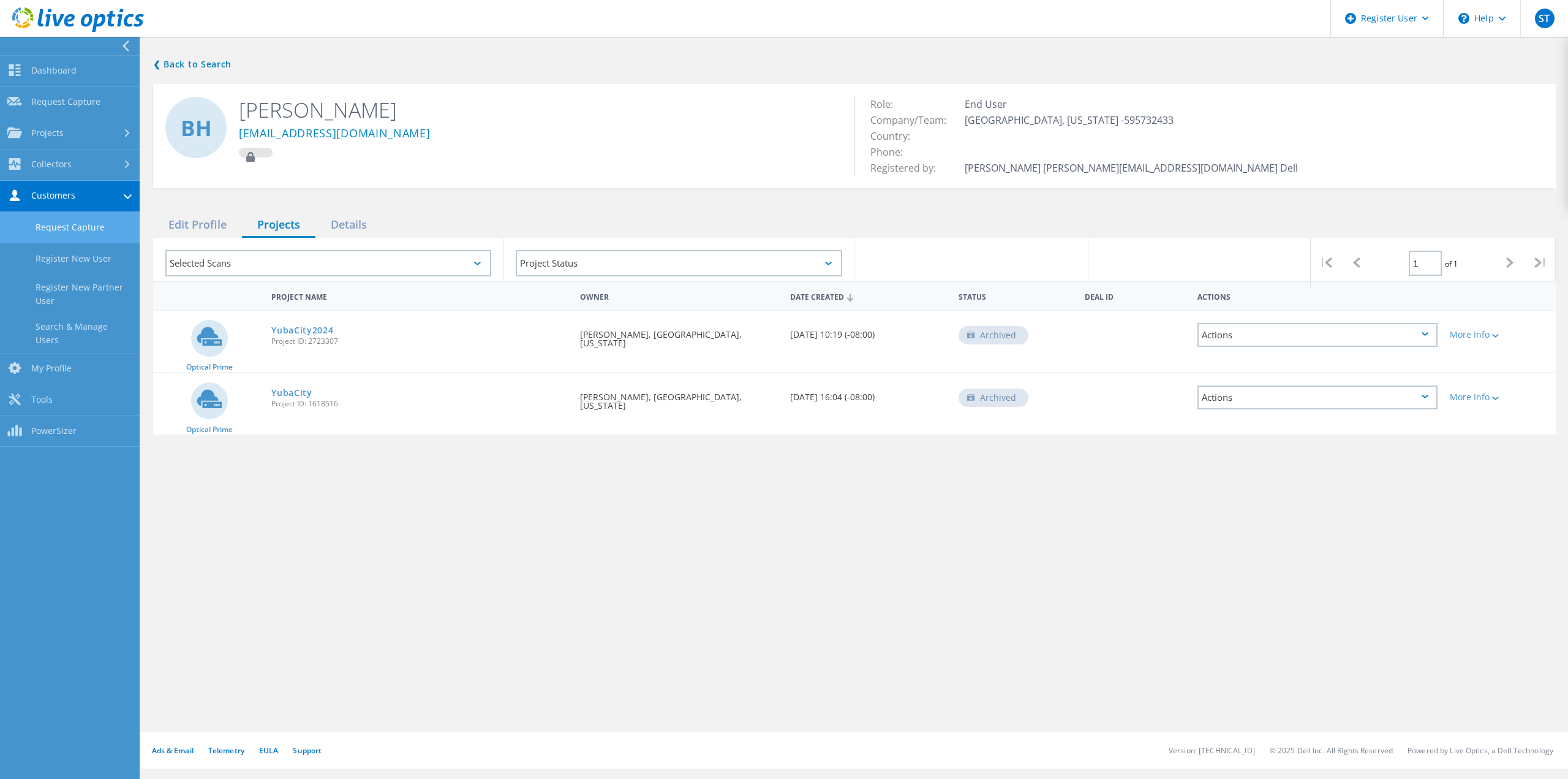
click at [67, 233] on link "Request Capture" at bounding box center [69, 228] width 139 height 32
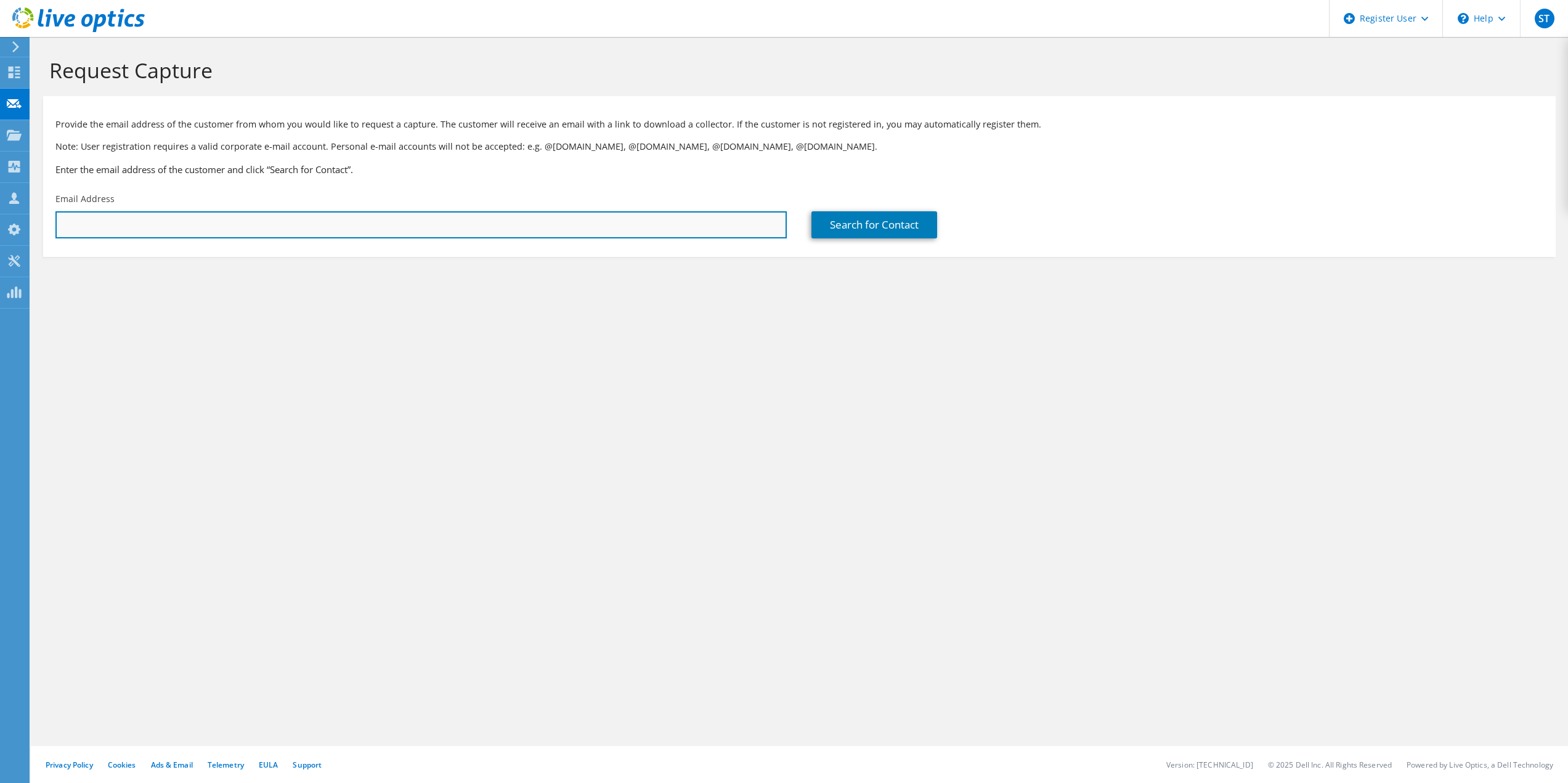
paste input "[EMAIL_ADDRESS][DOMAIN_NAME]"
type input "[EMAIL_ADDRESS]"
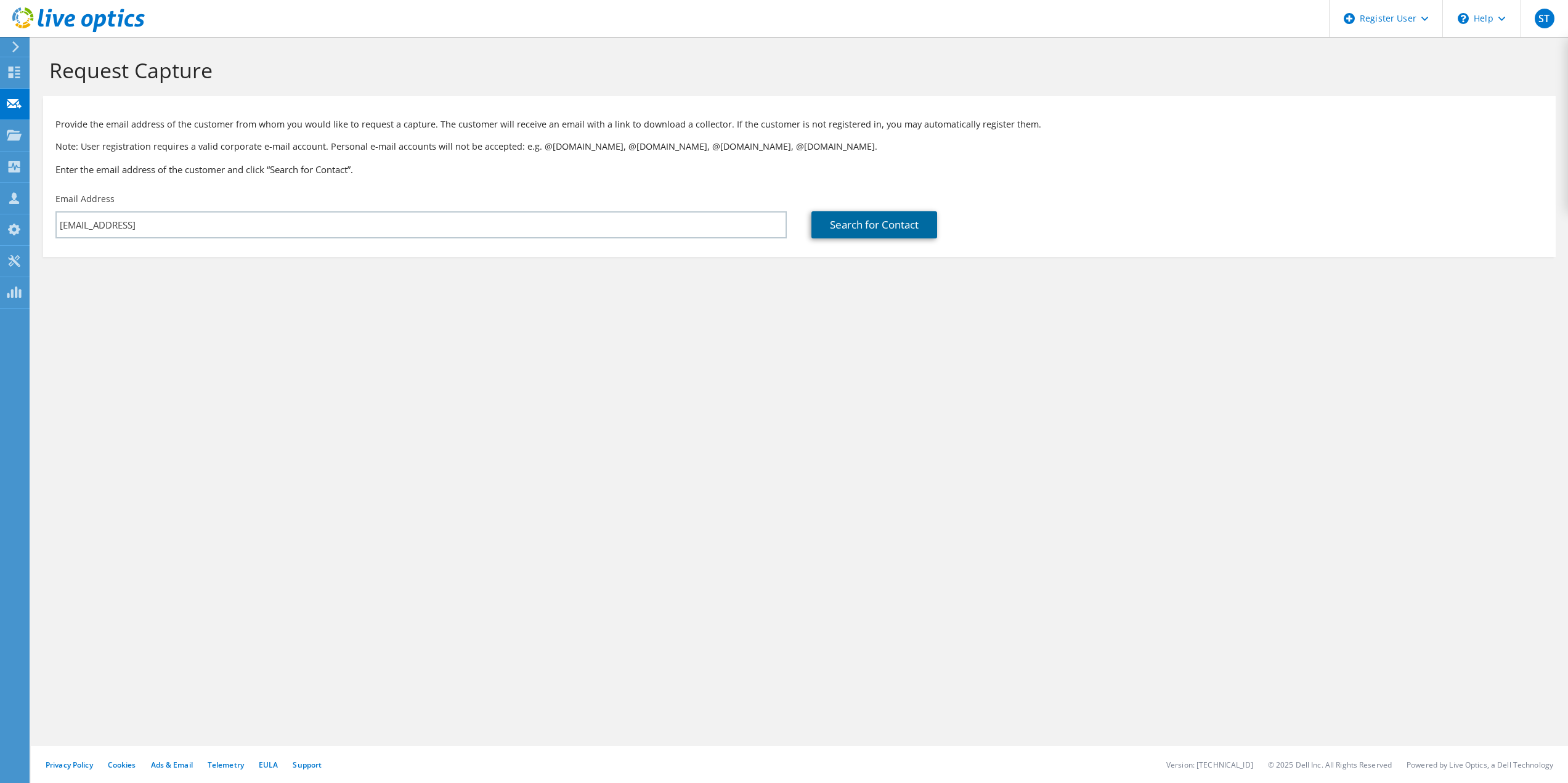
click at [851, 237] on link "Search for Contact" at bounding box center [874, 225] width 125 height 27
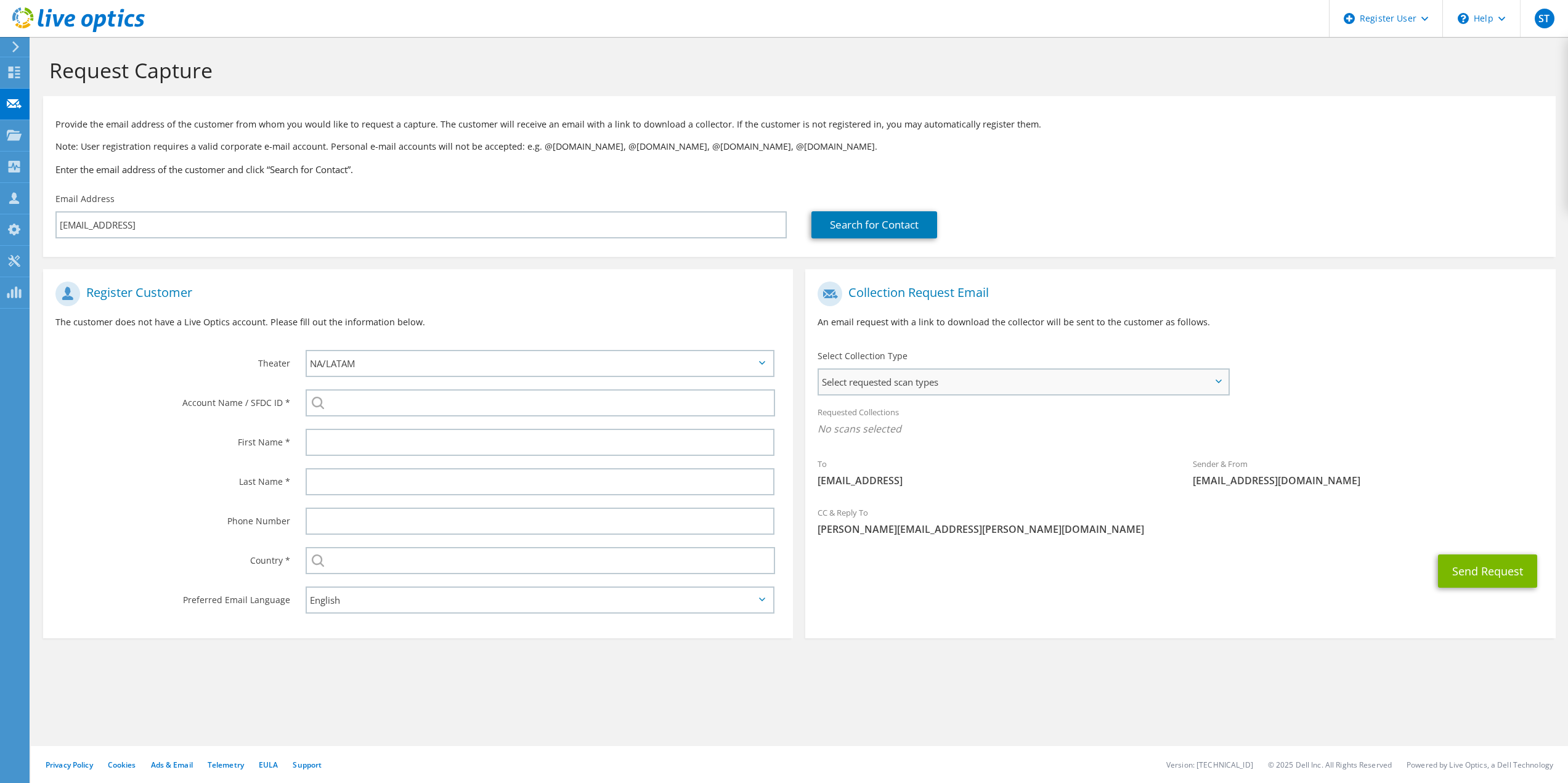
click at [919, 384] on span "Select requested scan types" at bounding box center [1022, 382] width 408 height 25
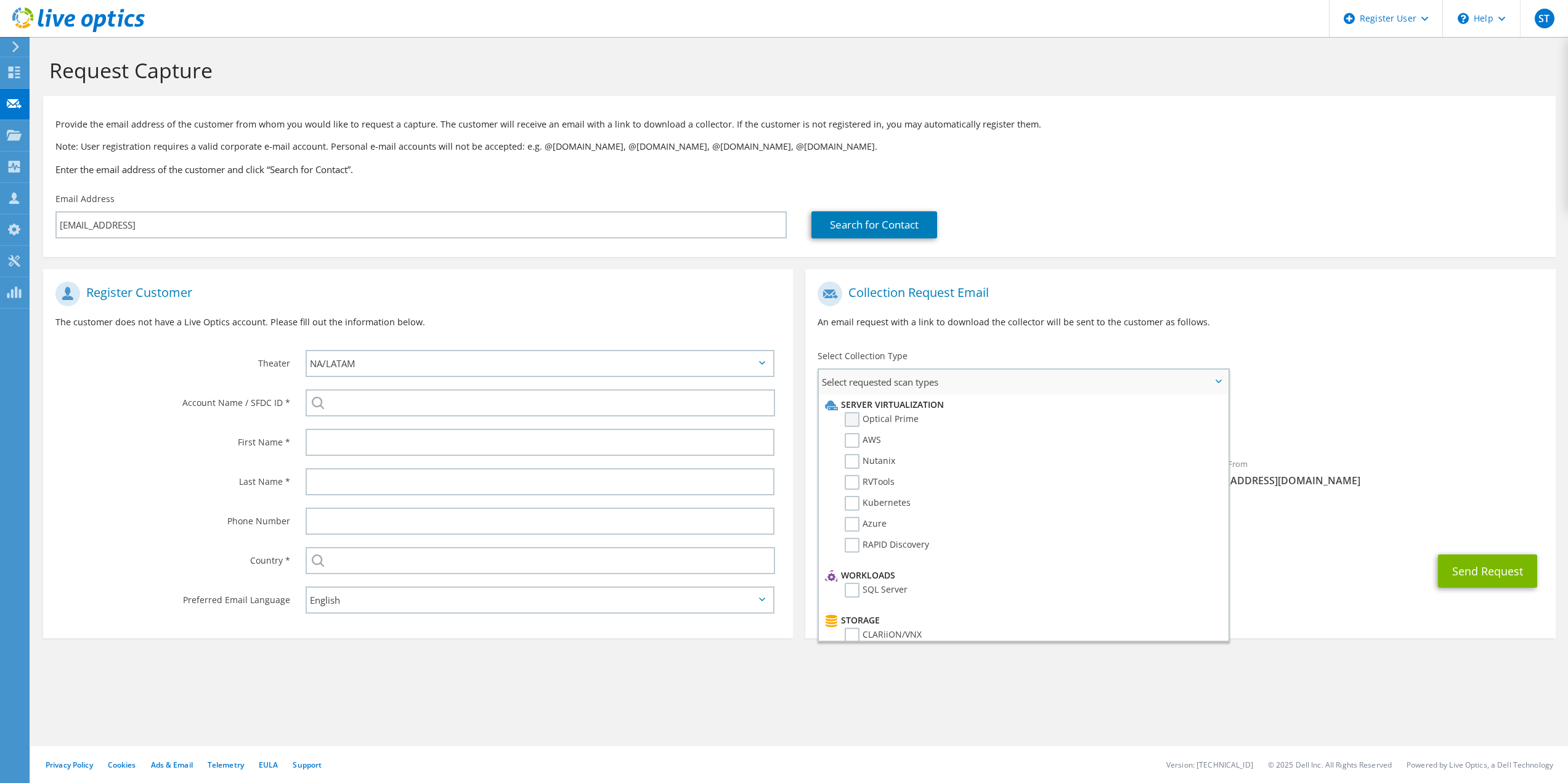
click at [915, 422] on label "Optical Prime" at bounding box center [881, 419] width 74 height 15
click at [0, 0] on input "Optical Prime" at bounding box center [0, 0] width 0 height 0
click at [1418, 477] on span "[EMAIL_ADDRESS][DOMAIN_NAME]" at bounding box center [1367, 484] width 351 height 14
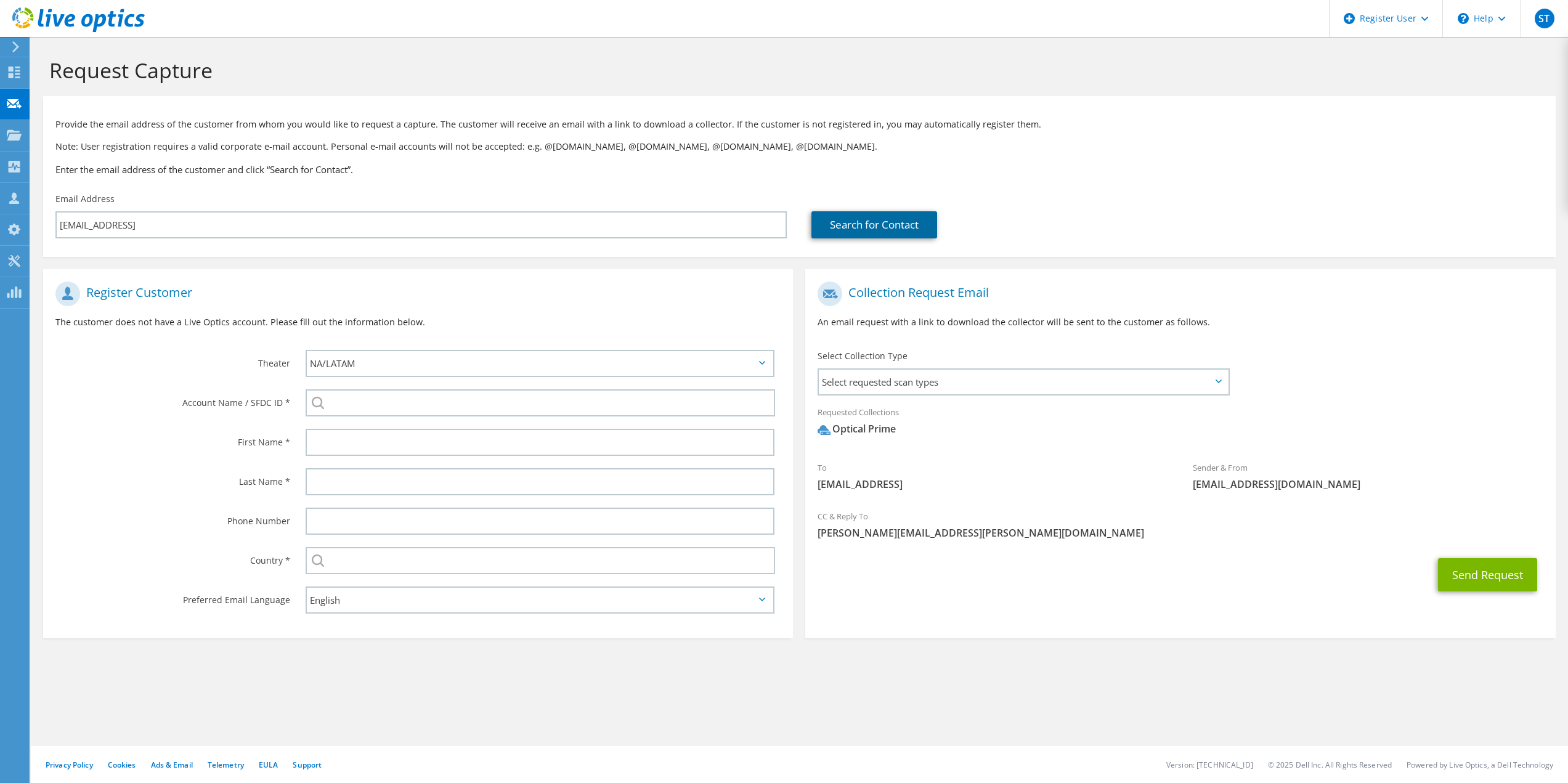
click at [840, 226] on link "Search for Contact" at bounding box center [874, 225] width 125 height 27
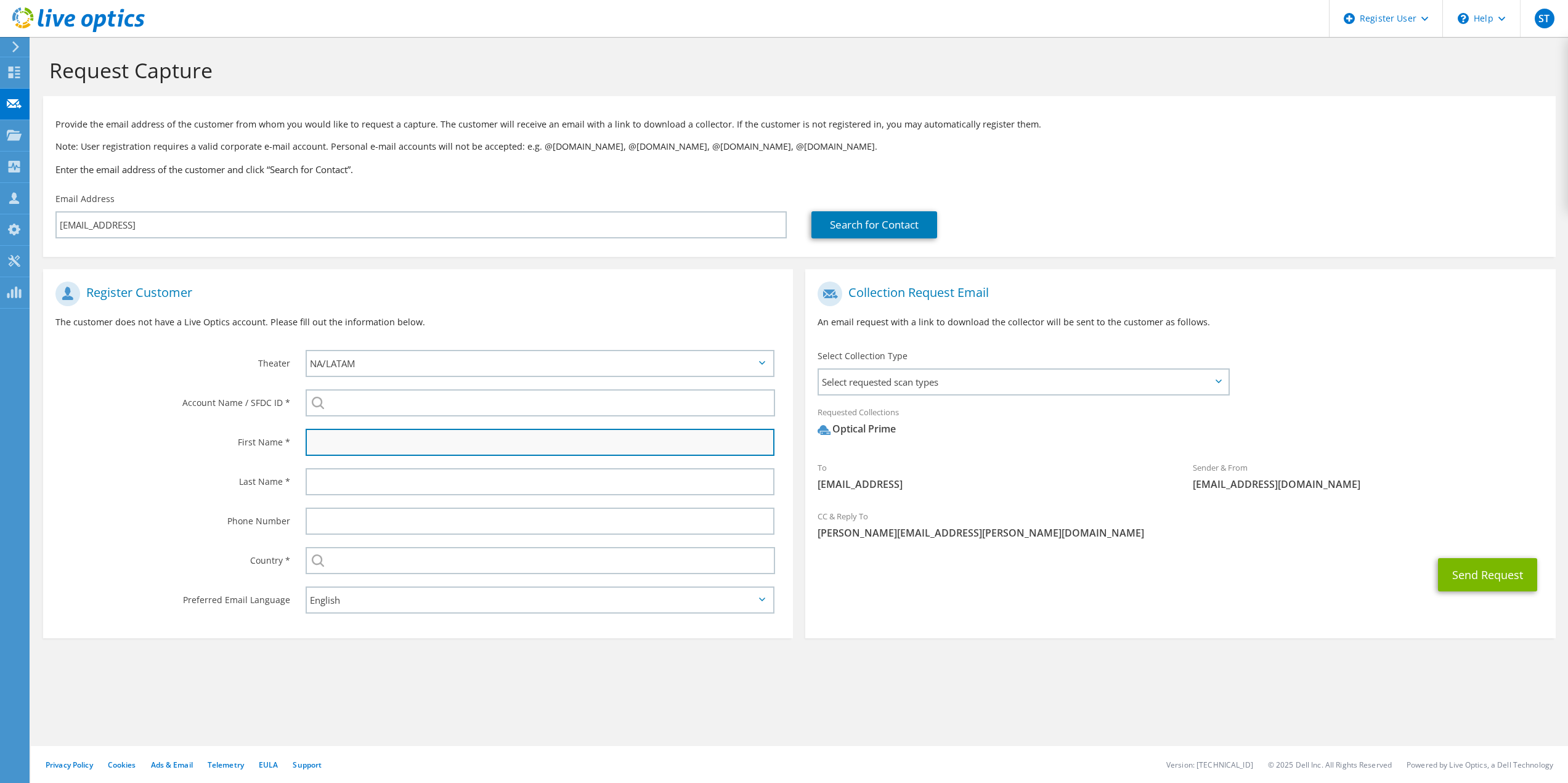
click at [432, 446] on input "text" at bounding box center [541, 442] width 469 height 27
type input "[PERSON_NAME]"
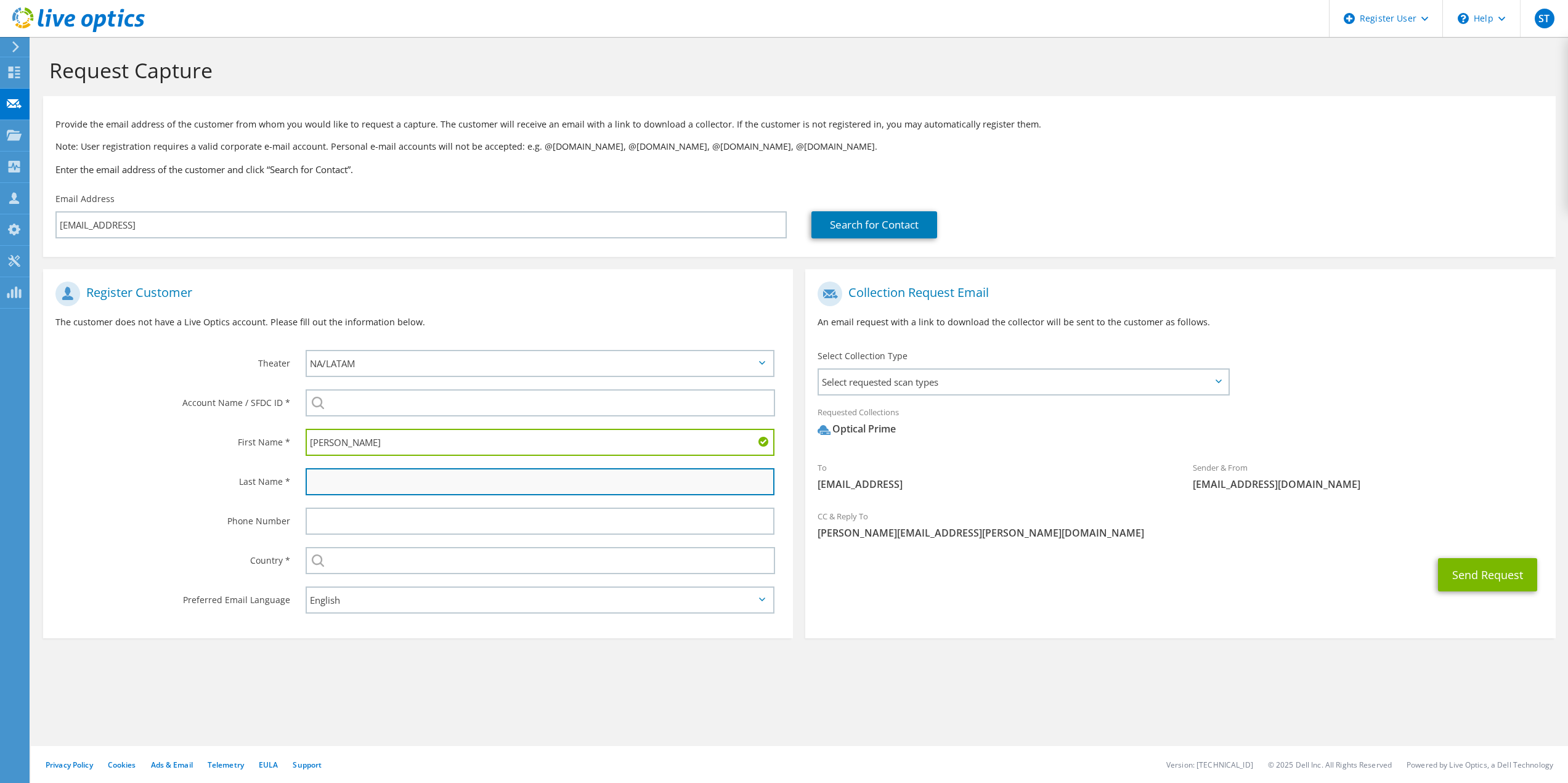
click at [327, 490] on input "text" at bounding box center [541, 481] width 469 height 27
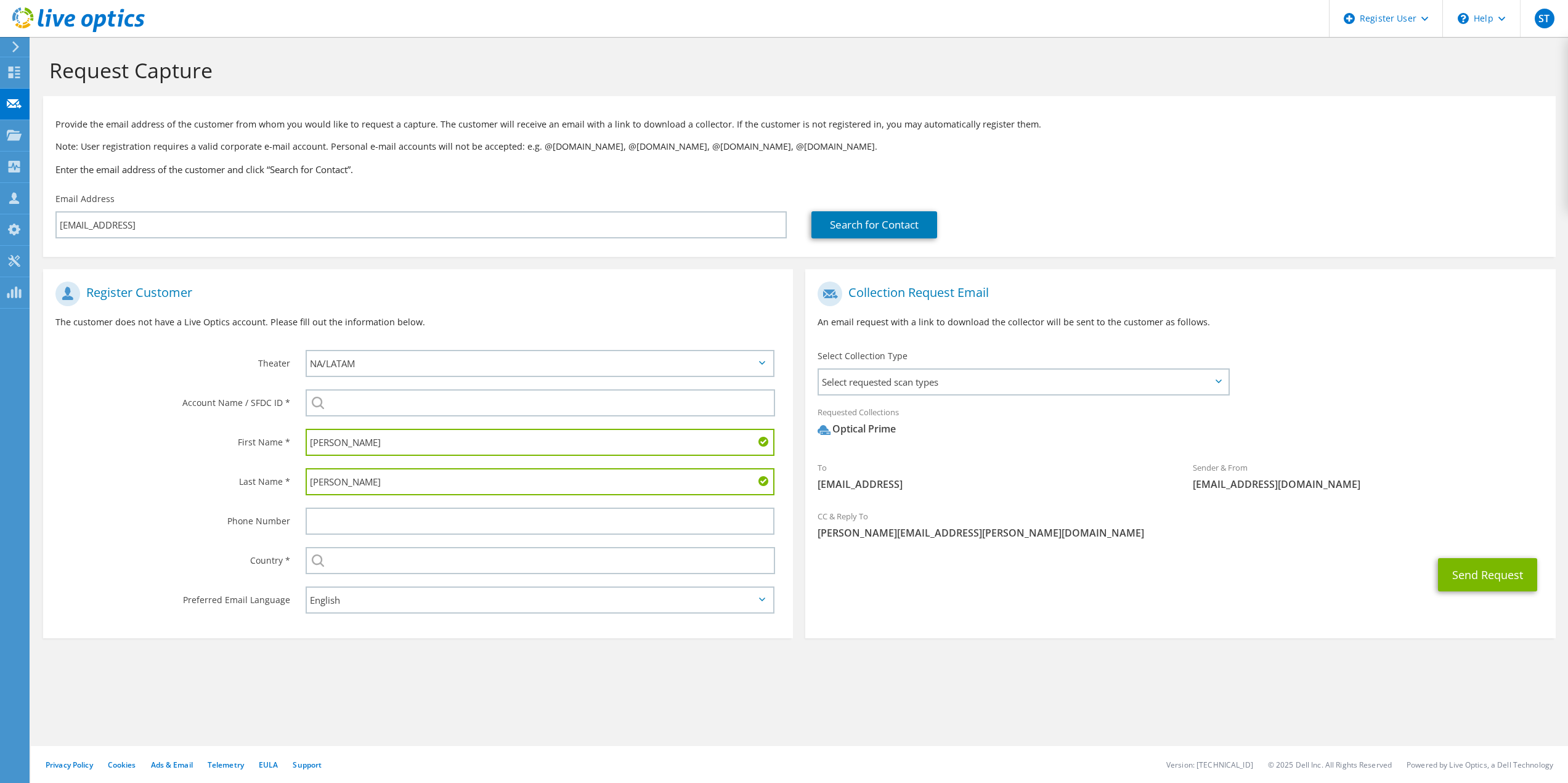
type input "[PERSON_NAME]"
click at [972, 653] on section "Request Capture Provide the email address of the customer from whom you would l…" at bounding box center [799, 368] width 1537 height 663
click at [1495, 576] on button "Send Request" at bounding box center [1488, 574] width 99 height 33
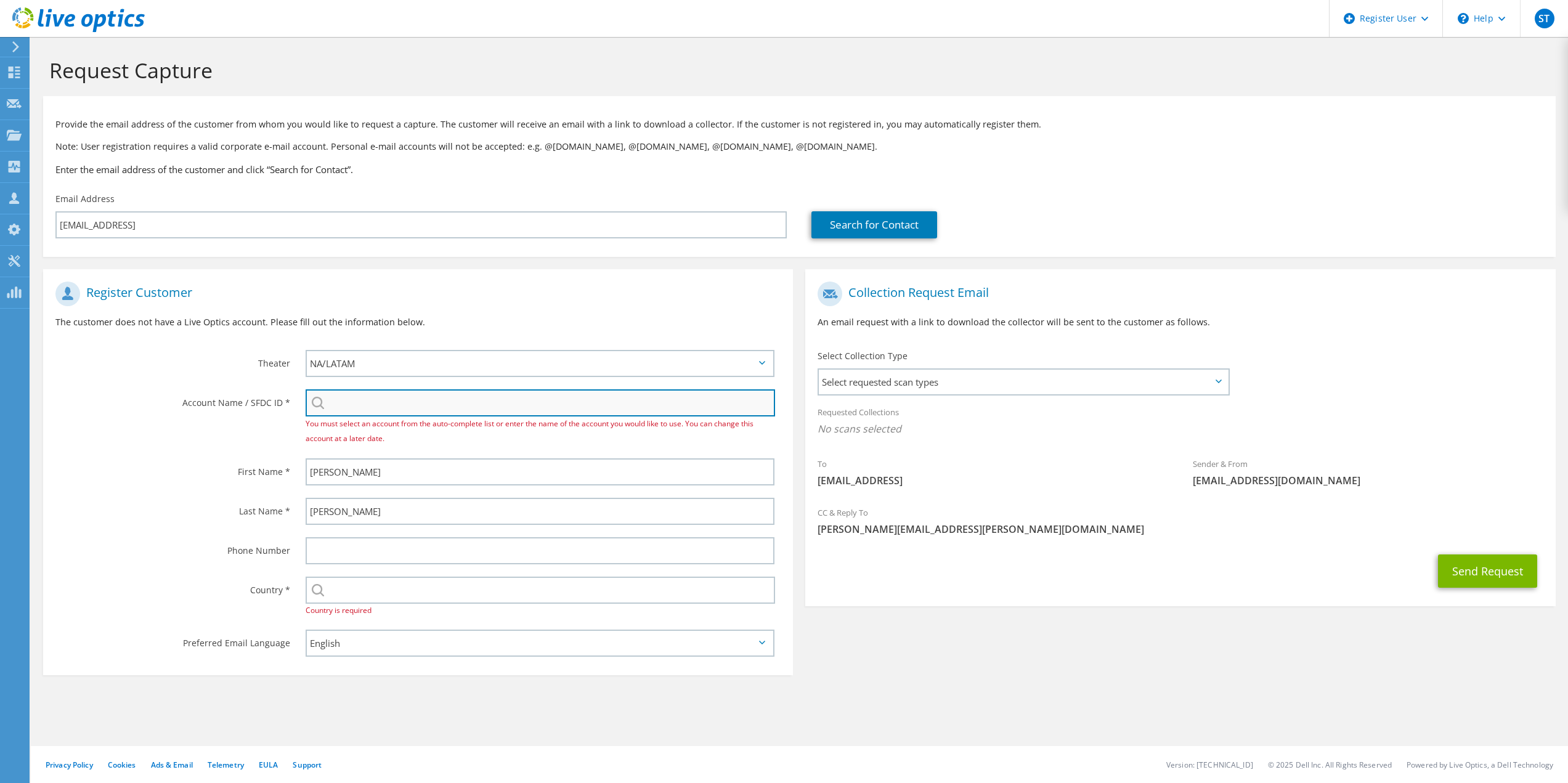
click at [496, 406] on input "search" at bounding box center [541, 402] width 470 height 27
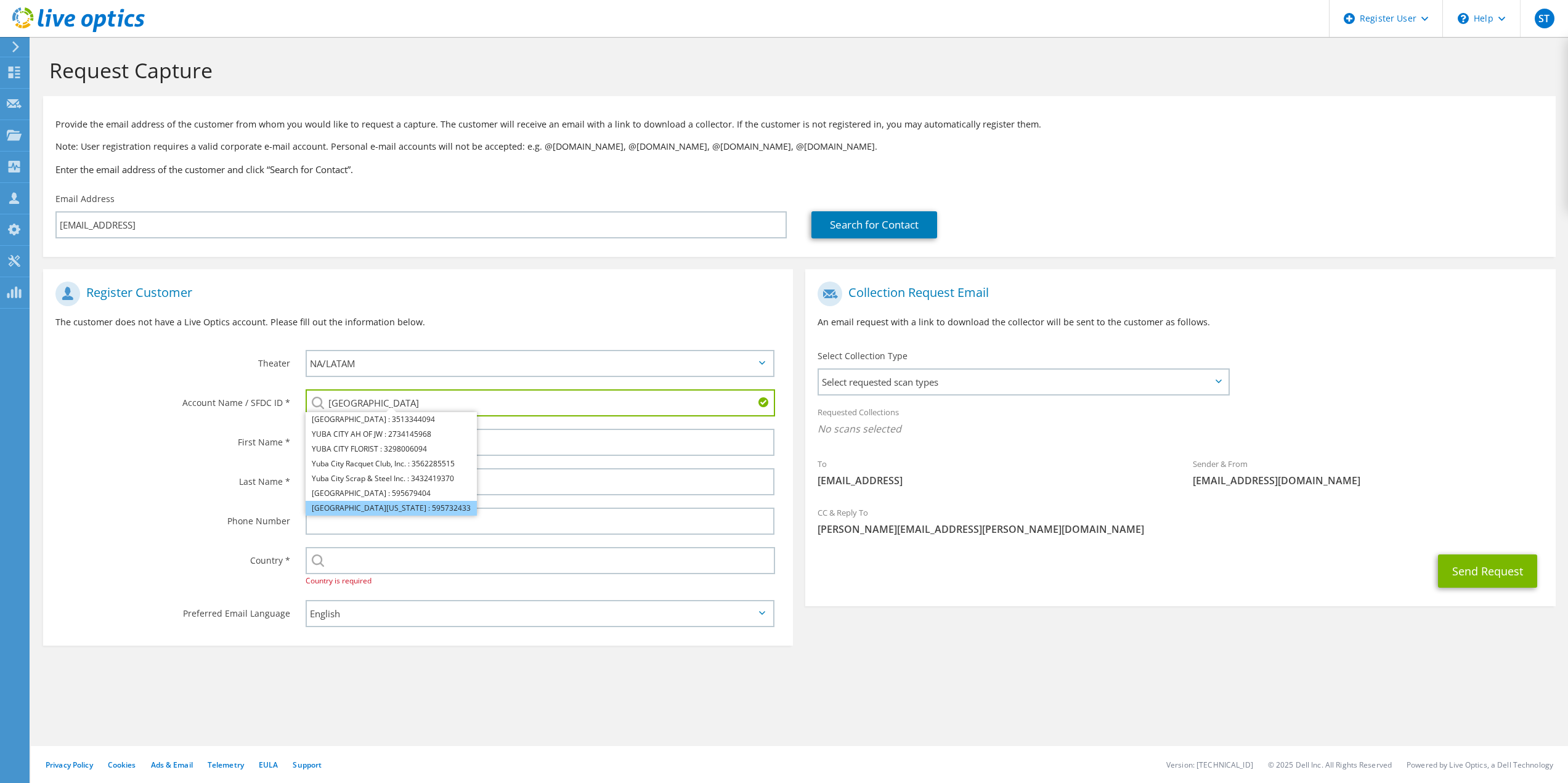
click at [400, 507] on li "[GEOGRAPHIC_DATA][US_STATE] : 595732433" at bounding box center [392, 508] width 171 height 15
type input "[GEOGRAPHIC_DATA][US_STATE] : 595732433"
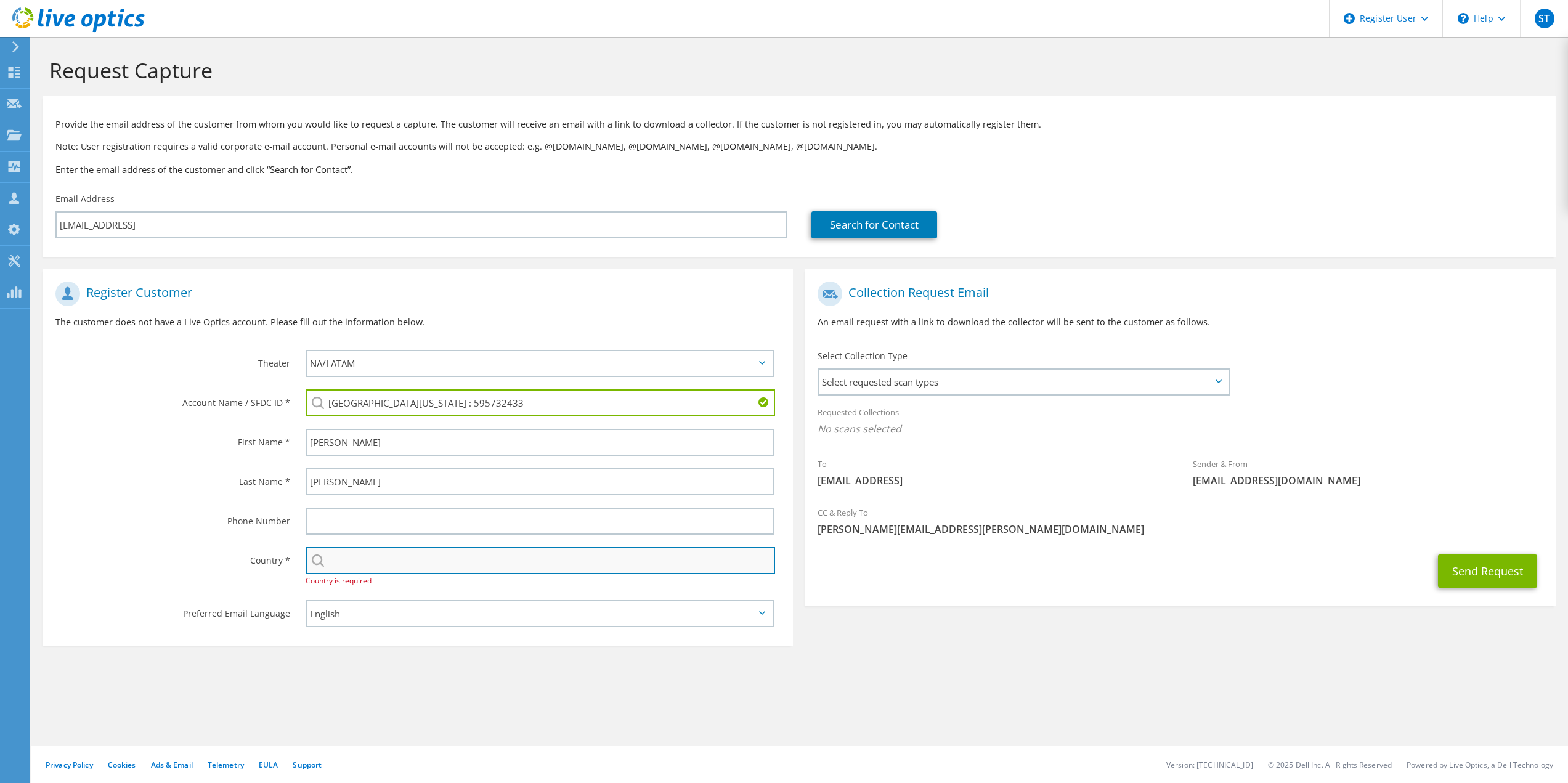
click at [482, 563] on input "text" at bounding box center [541, 560] width 470 height 27
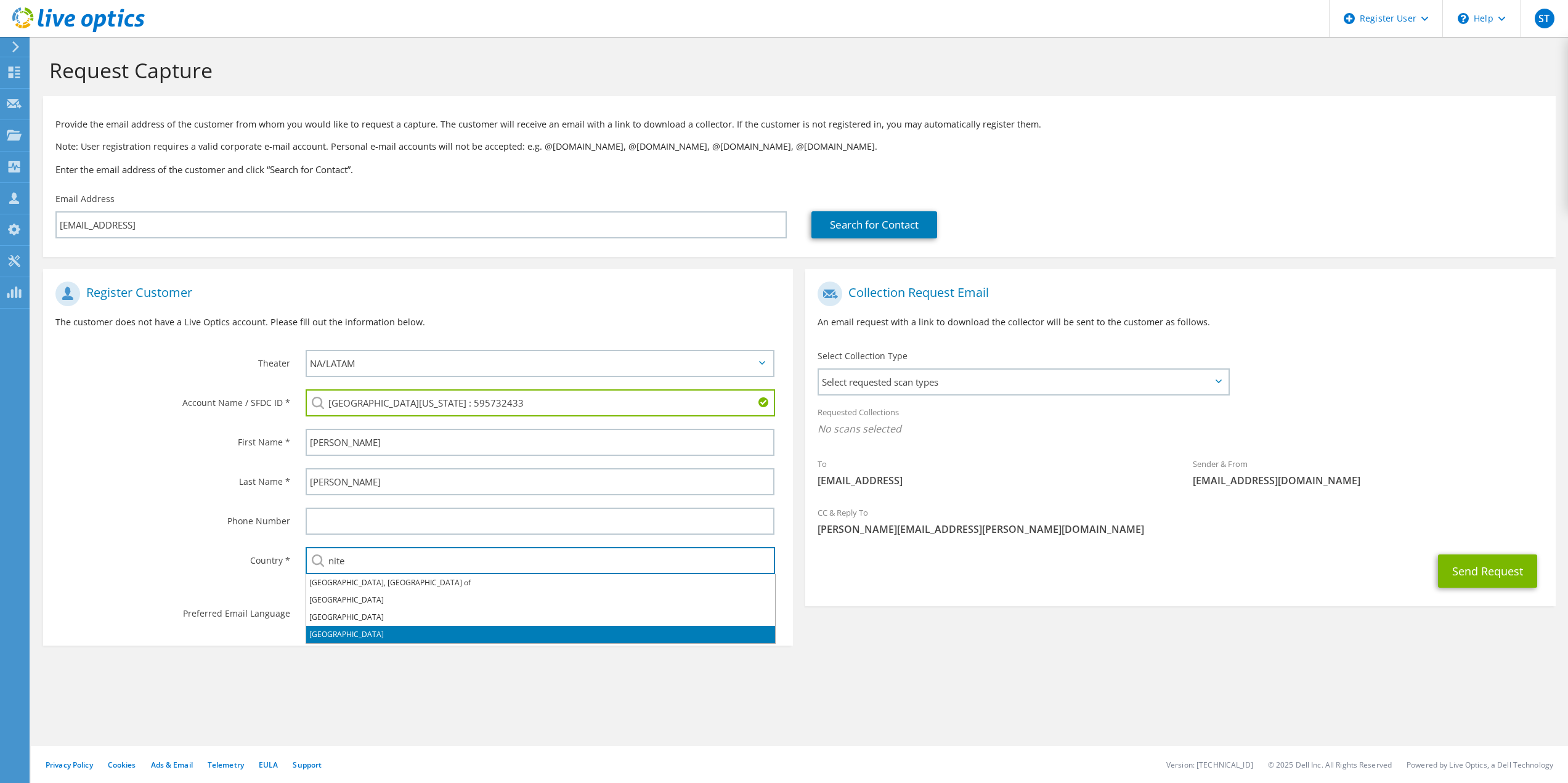
click at [467, 633] on li "[GEOGRAPHIC_DATA]" at bounding box center [541, 634] width 469 height 17
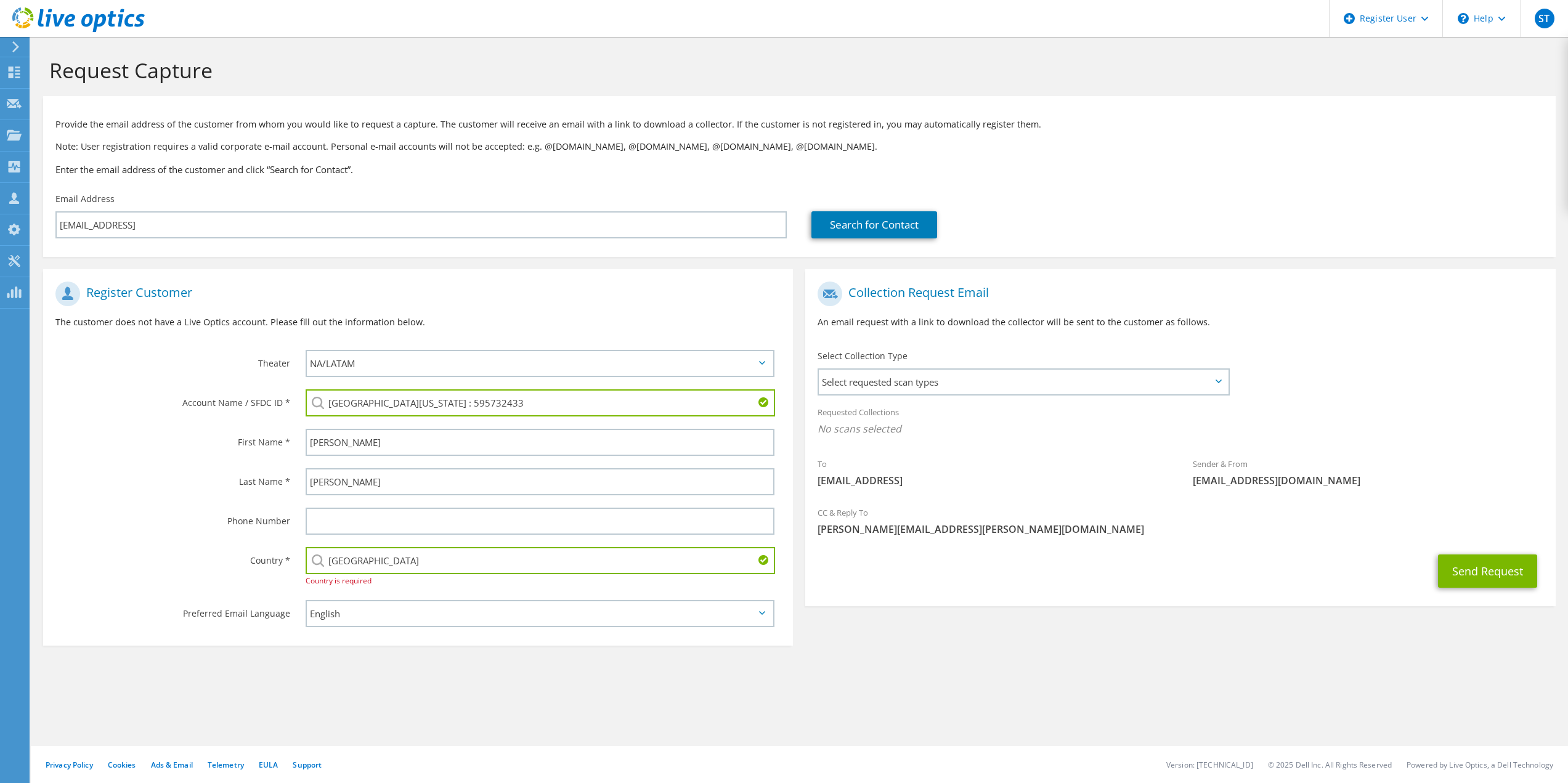
type input "[GEOGRAPHIC_DATA]"
click at [989, 670] on section "Request Capture Provide the email address of the customer from whom you would l…" at bounding box center [799, 375] width 1537 height 677
click at [1480, 575] on button "Send Request" at bounding box center [1488, 570] width 99 height 33
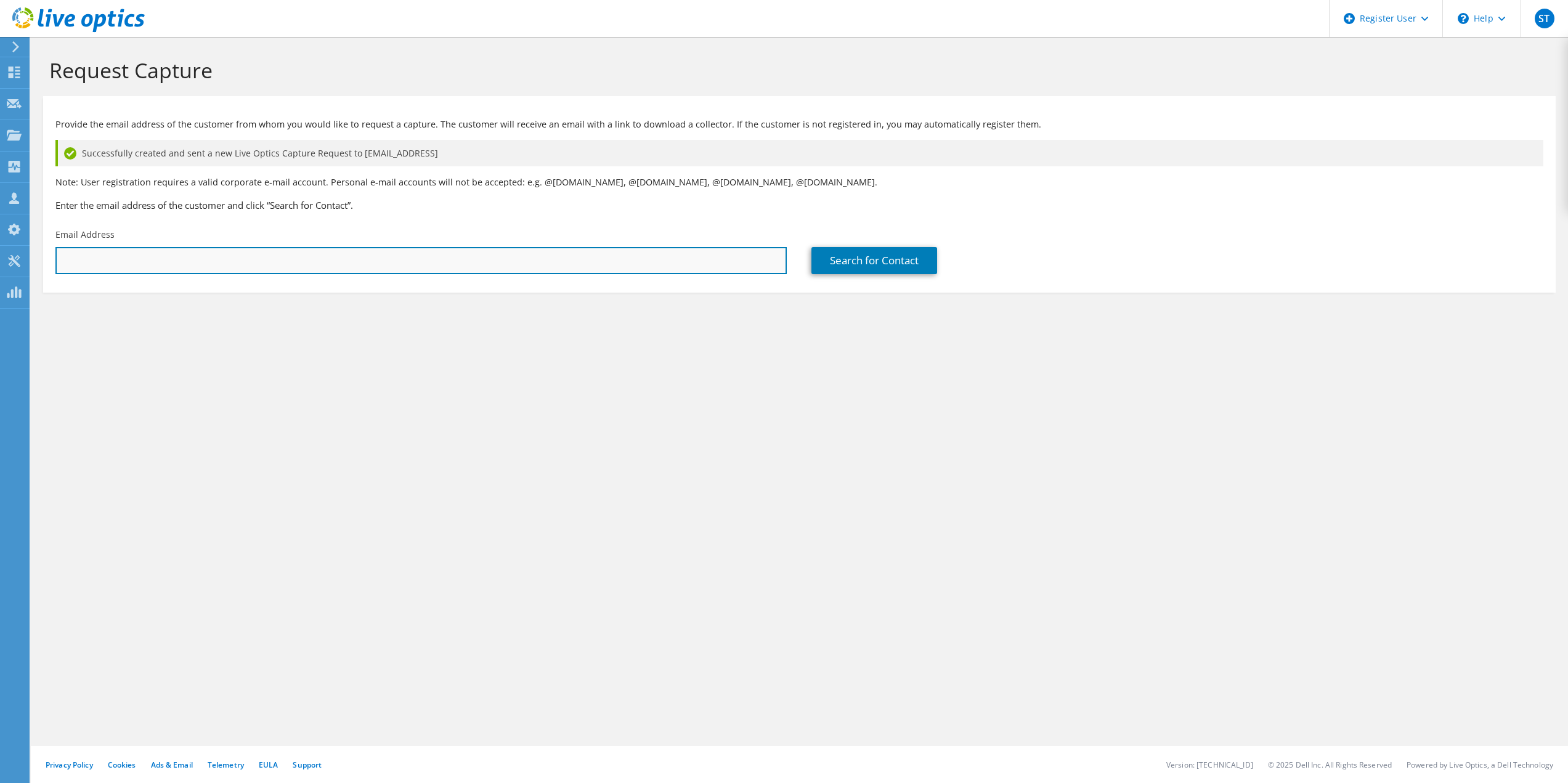
paste input "bhansen@yubacity.net"
type input "bhansen@yubacity.net"
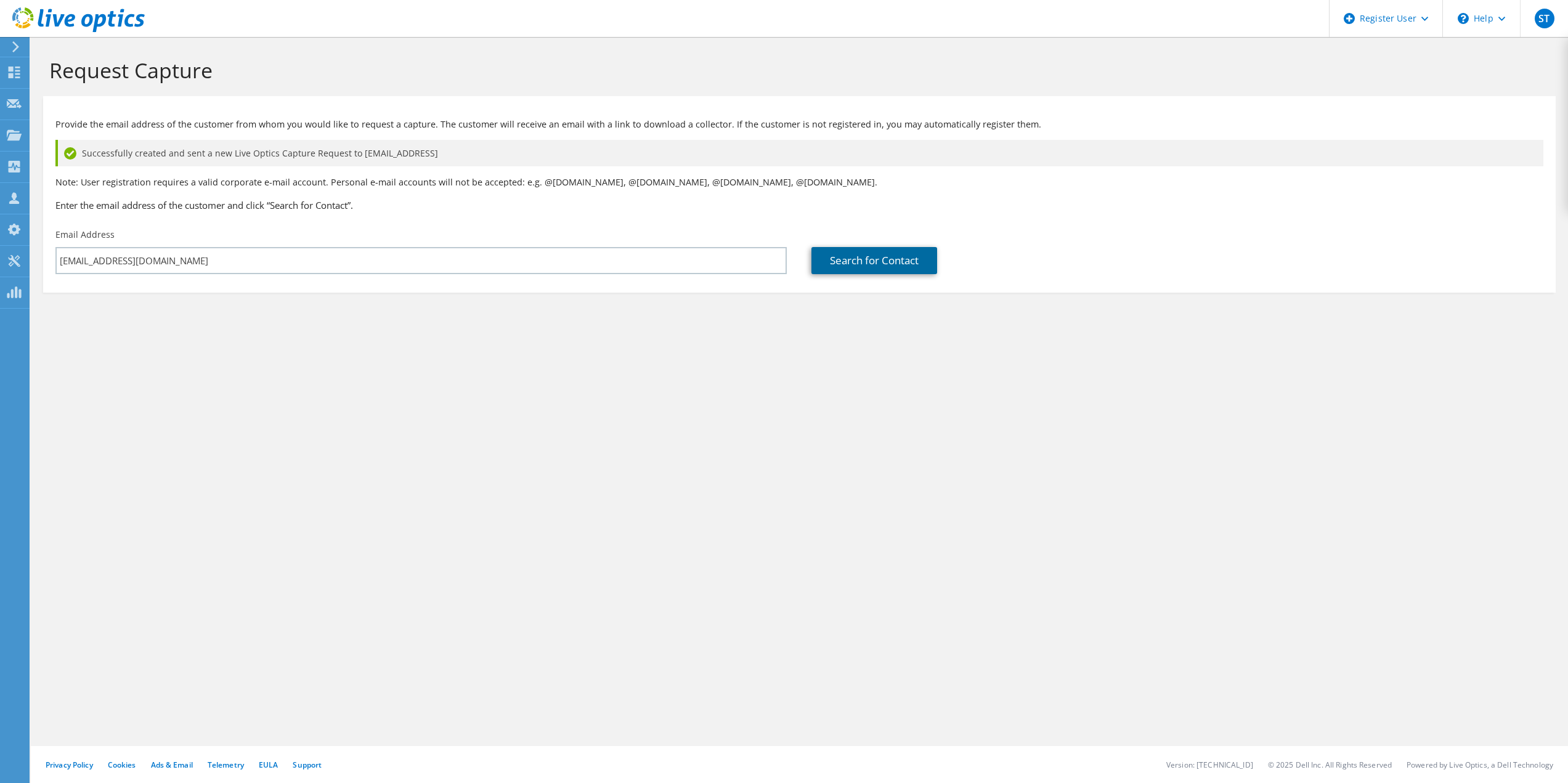
click at [872, 270] on link "Search for Contact" at bounding box center [874, 260] width 125 height 27
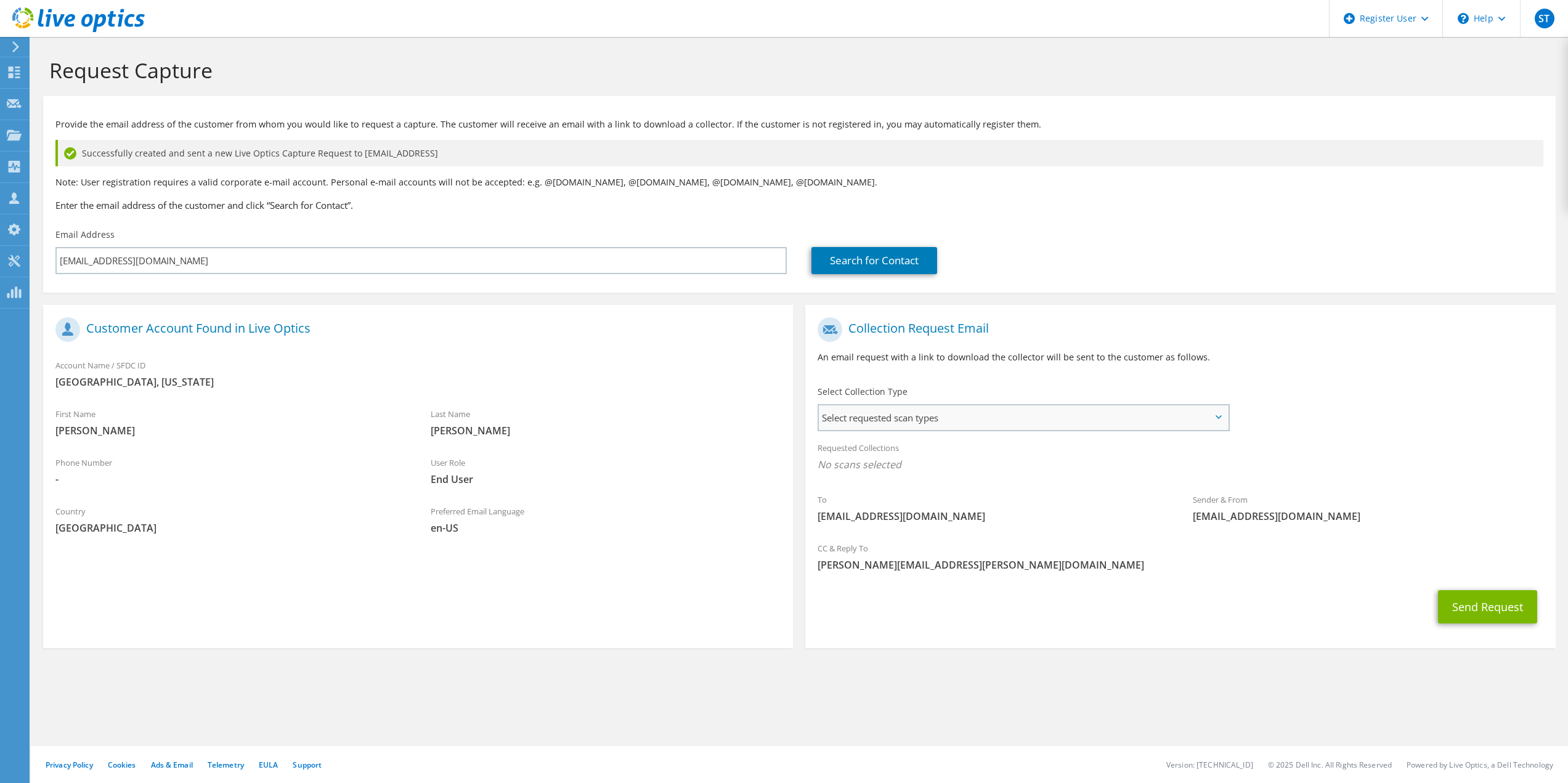
click at [966, 423] on span "Select requested scan types" at bounding box center [1022, 417] width 408 height 25
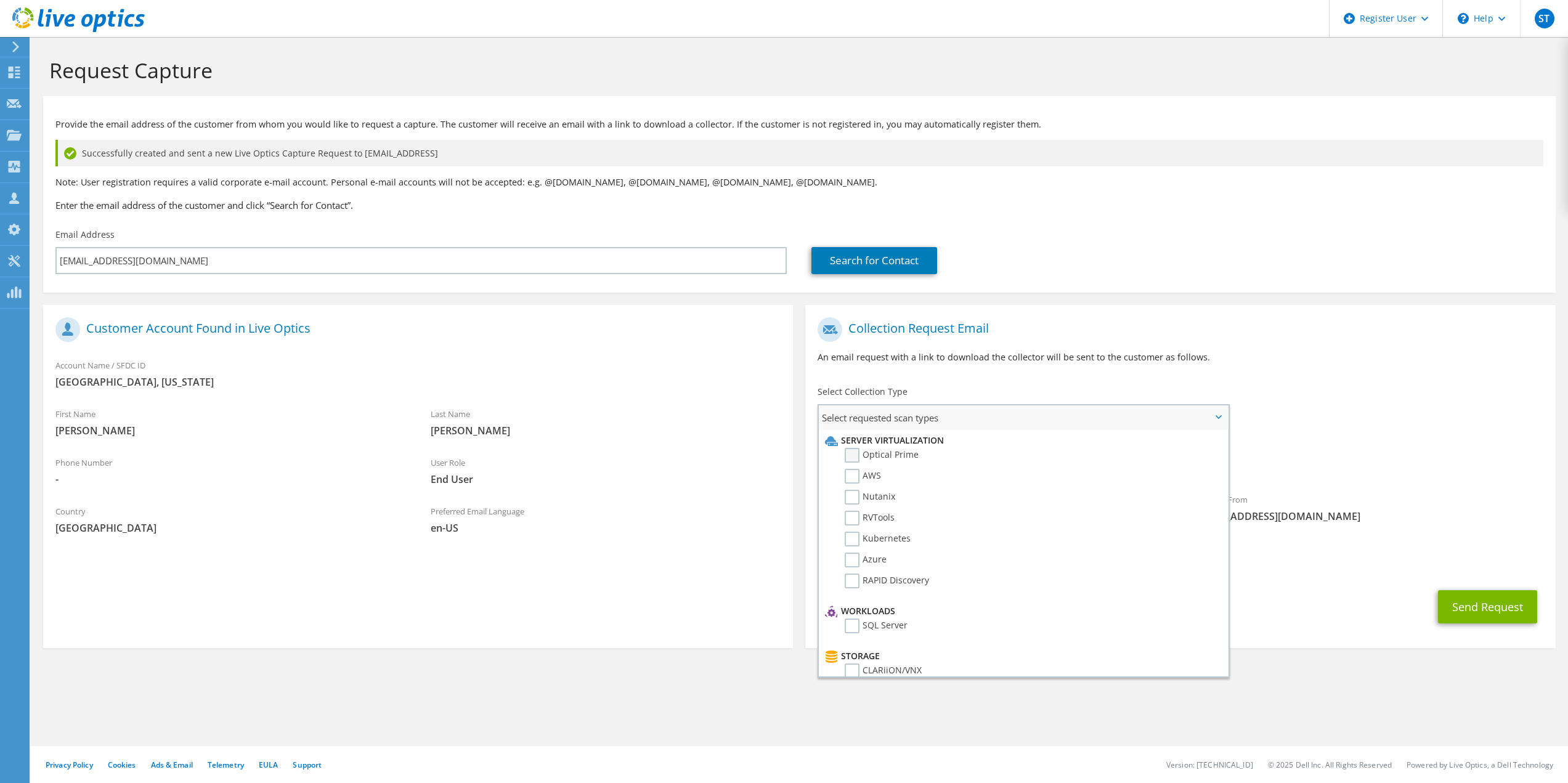
click at [869, 453] on label "Optical Prime" at bounding box center [881, 455] width 74 height 15
click at [0, 0] on input "Optical Prime" at bounding box center [0, 0] width 0 height 0
click at [1274, 568] on span "[PERSON_NAME][EMAIL_ADDRESS][PERSON_NAME][DOMAIN_NAME]" at bounding box center [1180, 568] width 725 height 14
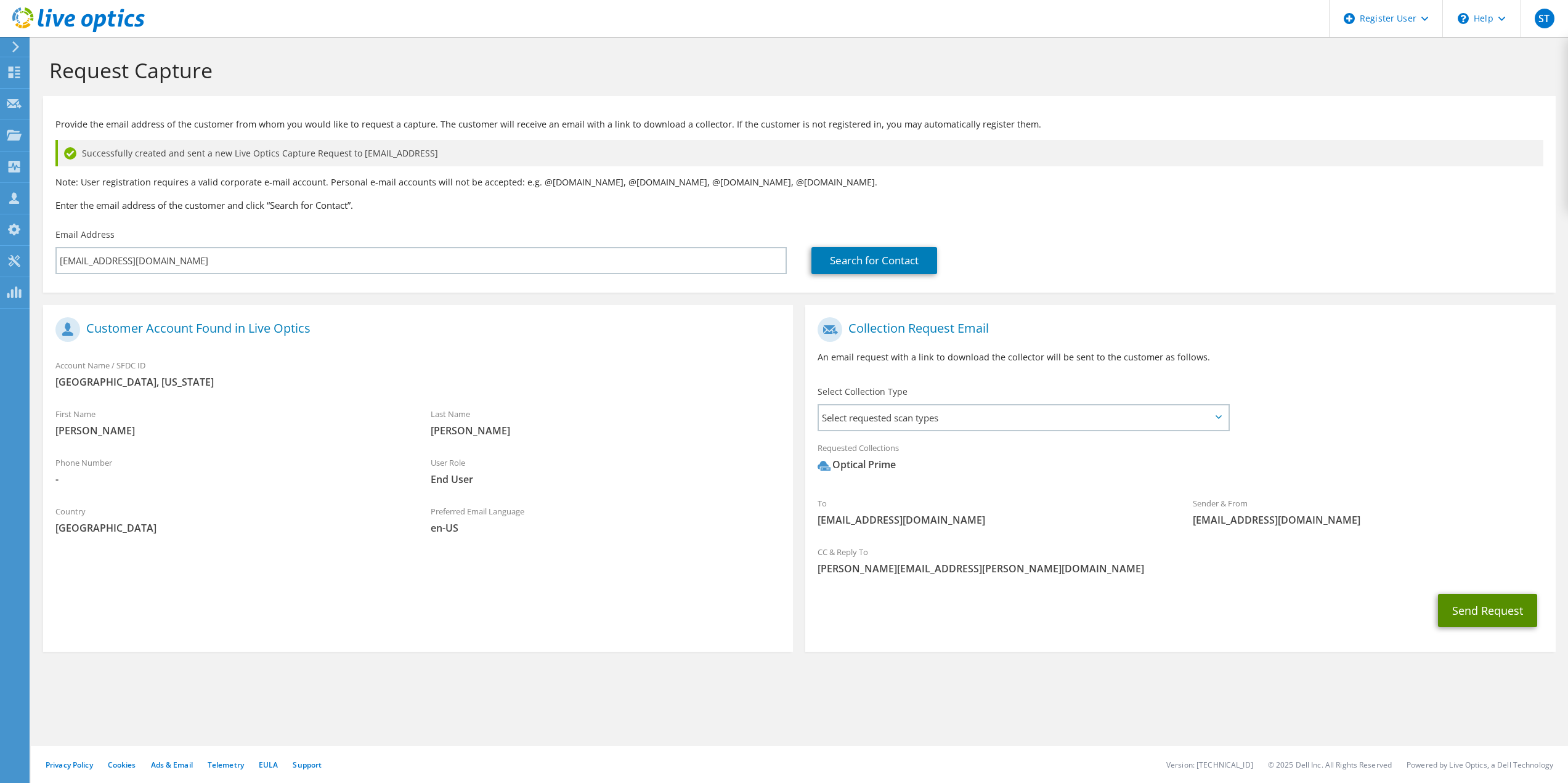
click at [1511, 612] on button "Send Request" at bounding box center [1488, 610] width 99 height 33
